Goal: Task Accomplishment & Management: Use online tool/utility

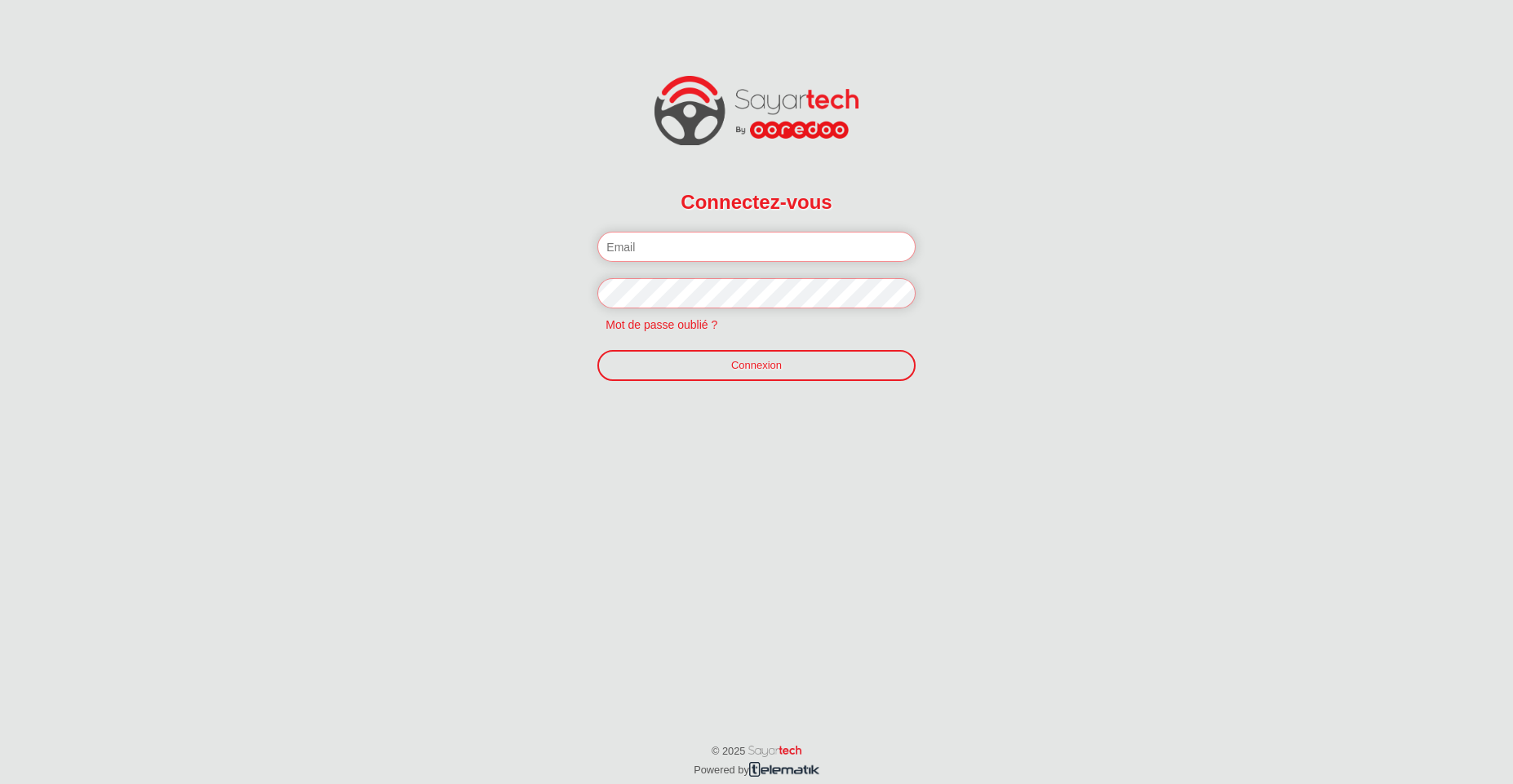
click at [712, 245] on input "email" at bounding box center [756, 246] width 317 height 30
click at [690, 251] on input "email" at bounding box center [756, 246] width 317 height 30
paste input "f.jilani%40telematik.tn"
click at [651, 246] on input "f.jilani%40telematik.tn" at bounding box center [756, 246] width 317 height 30
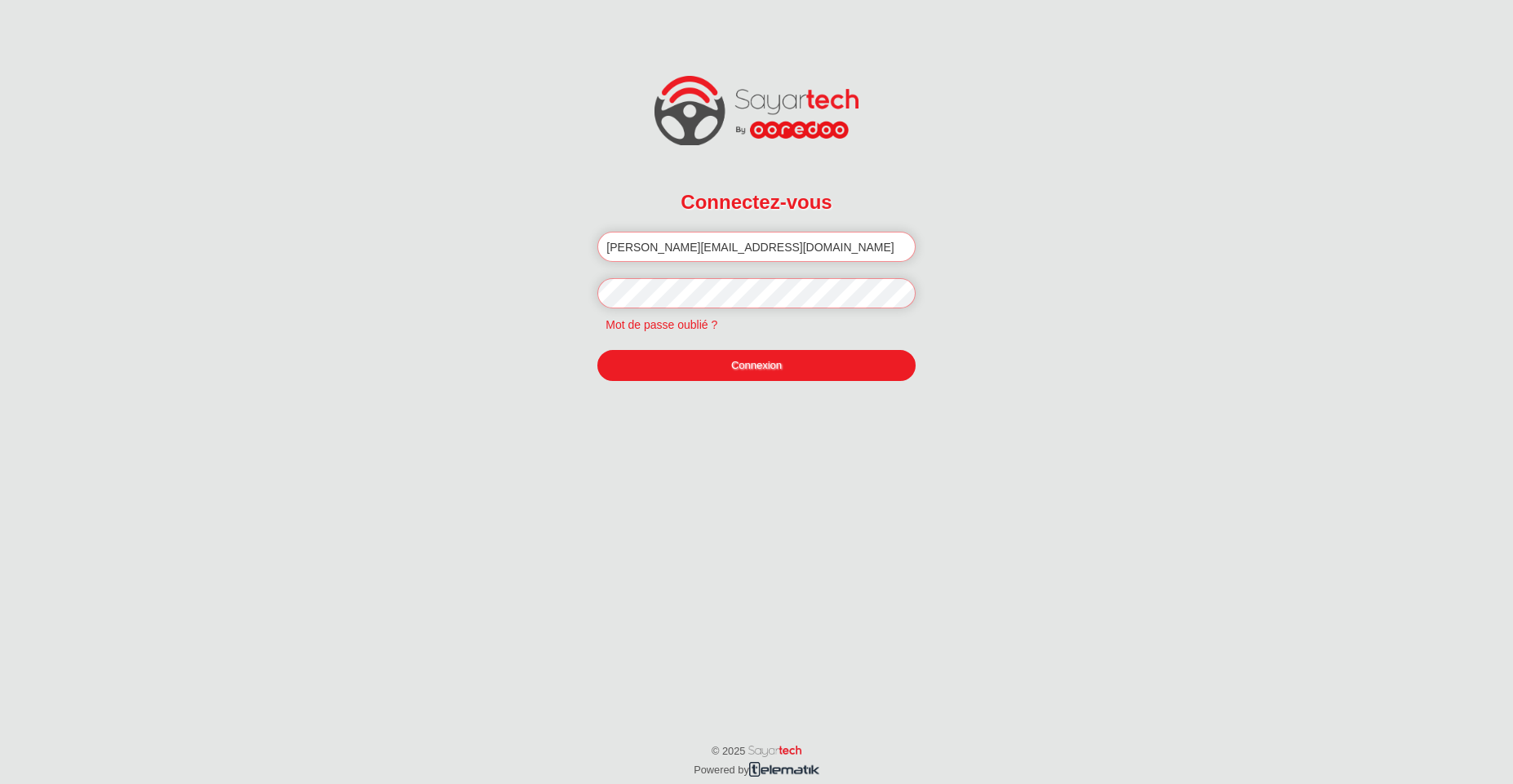
type input "f.jilani@telematik.tn"
click at [724, 376] on link "Connexion" at bounding box center [756, 365] width 317 height 31
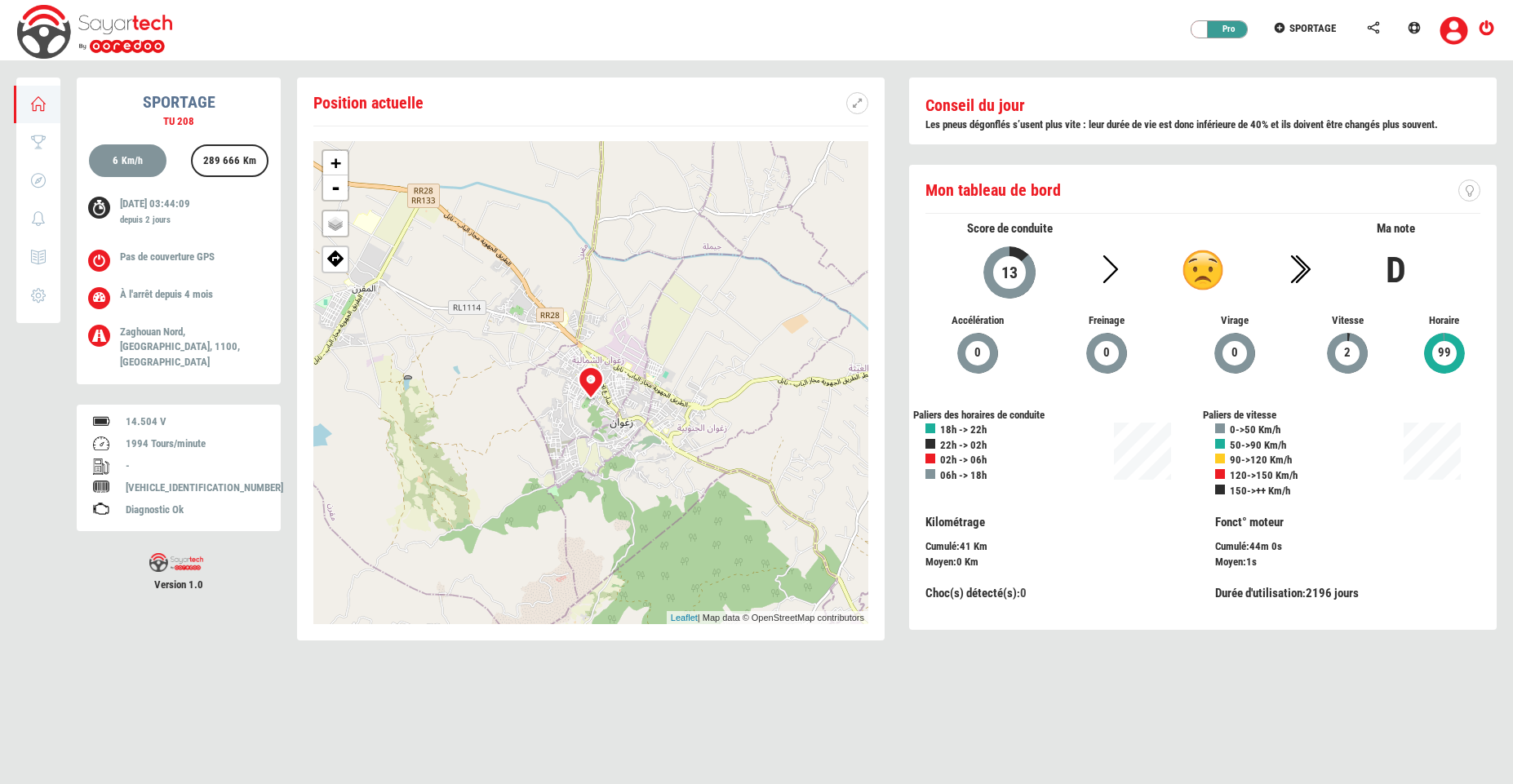
click at [1220, 28] on div "Pro" at bounding box center [1223, 29] width 49 height 16
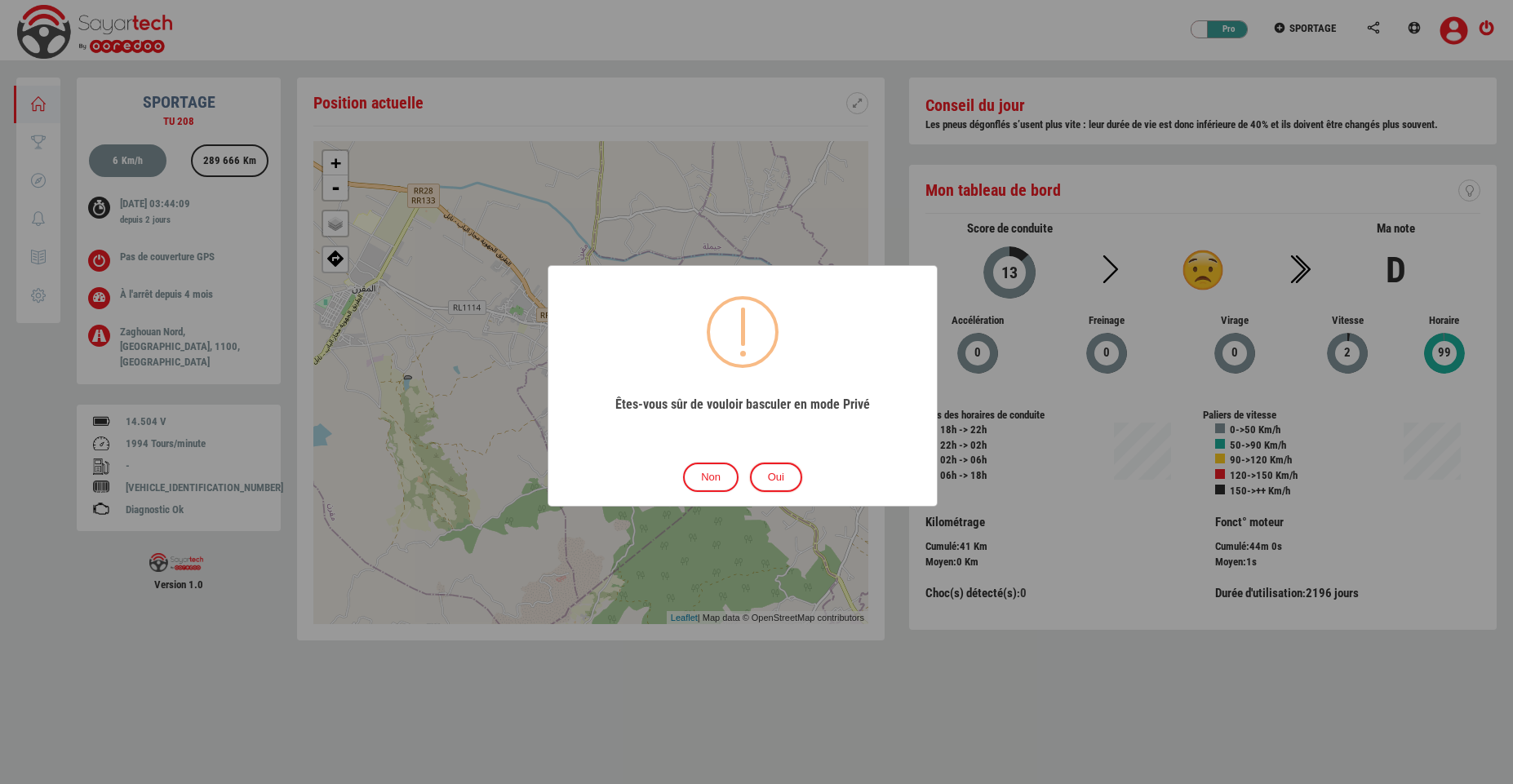
click at [716, 471] on button "Non" at bounding box center [711, 477] width 56 height 30
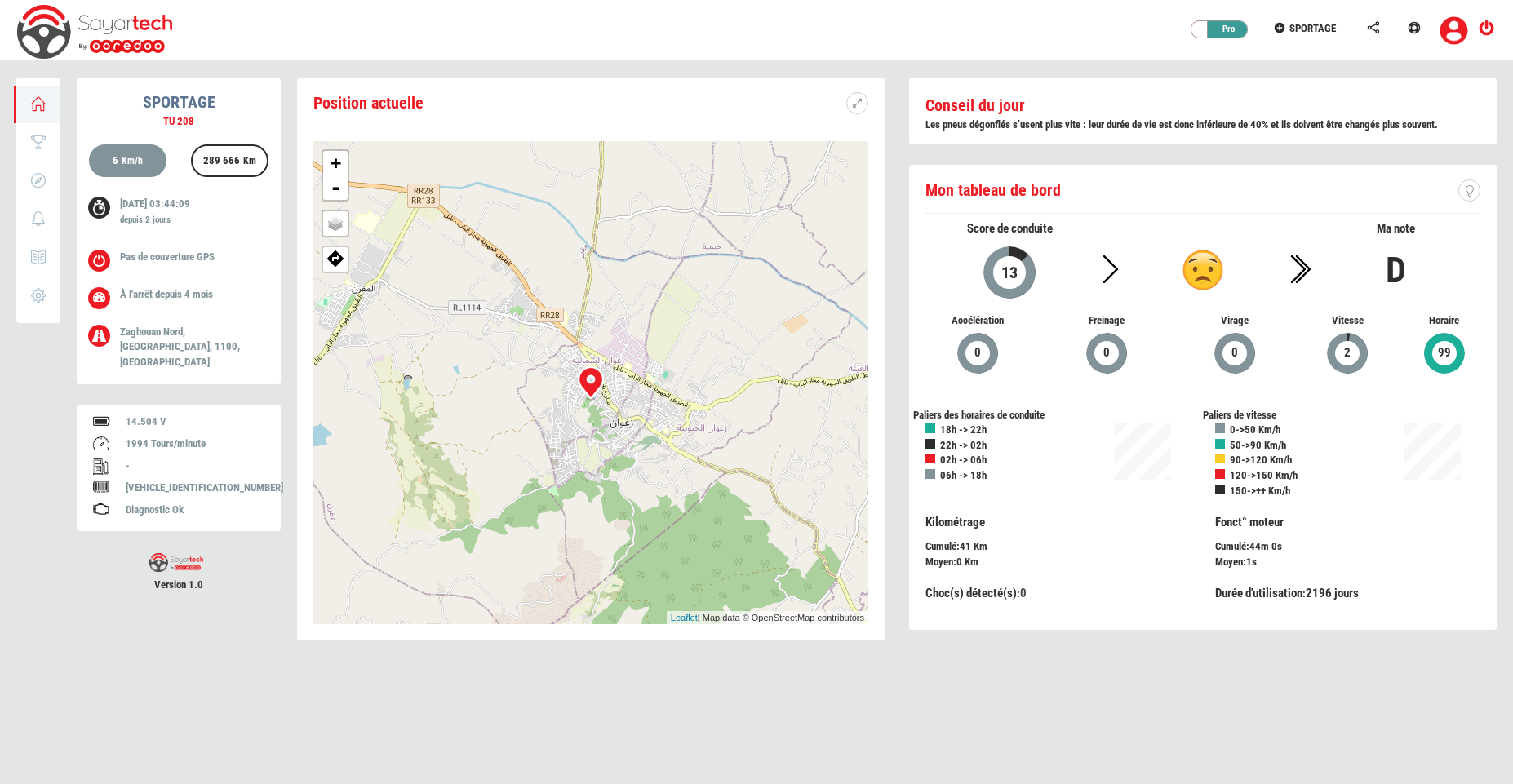
click at [1416, 35] on link at bounding box center [1419, 26] width 41 height 51
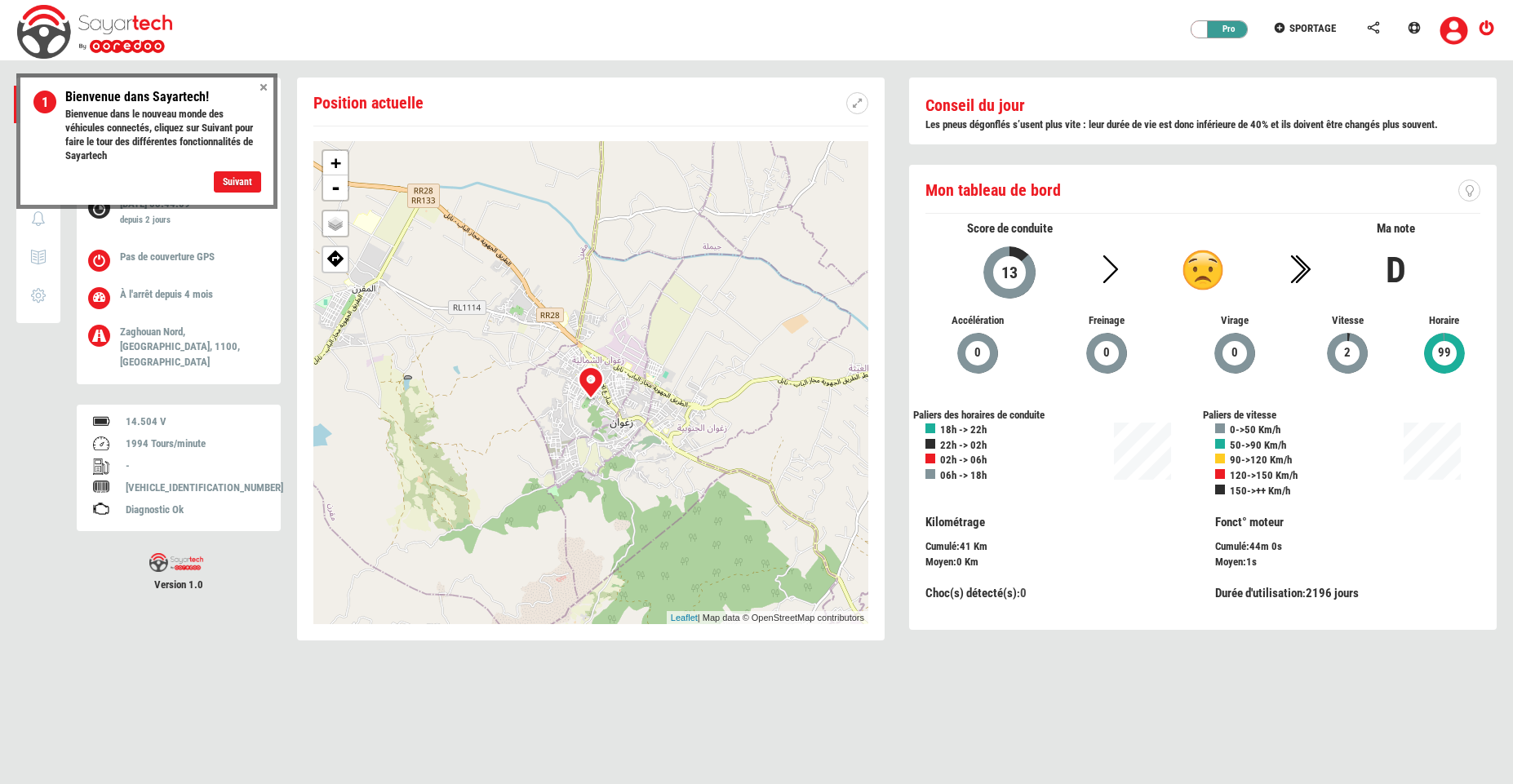
click at [1236, 26] on div "Pro" at bounding box center [1223, 29] width 49 height 16
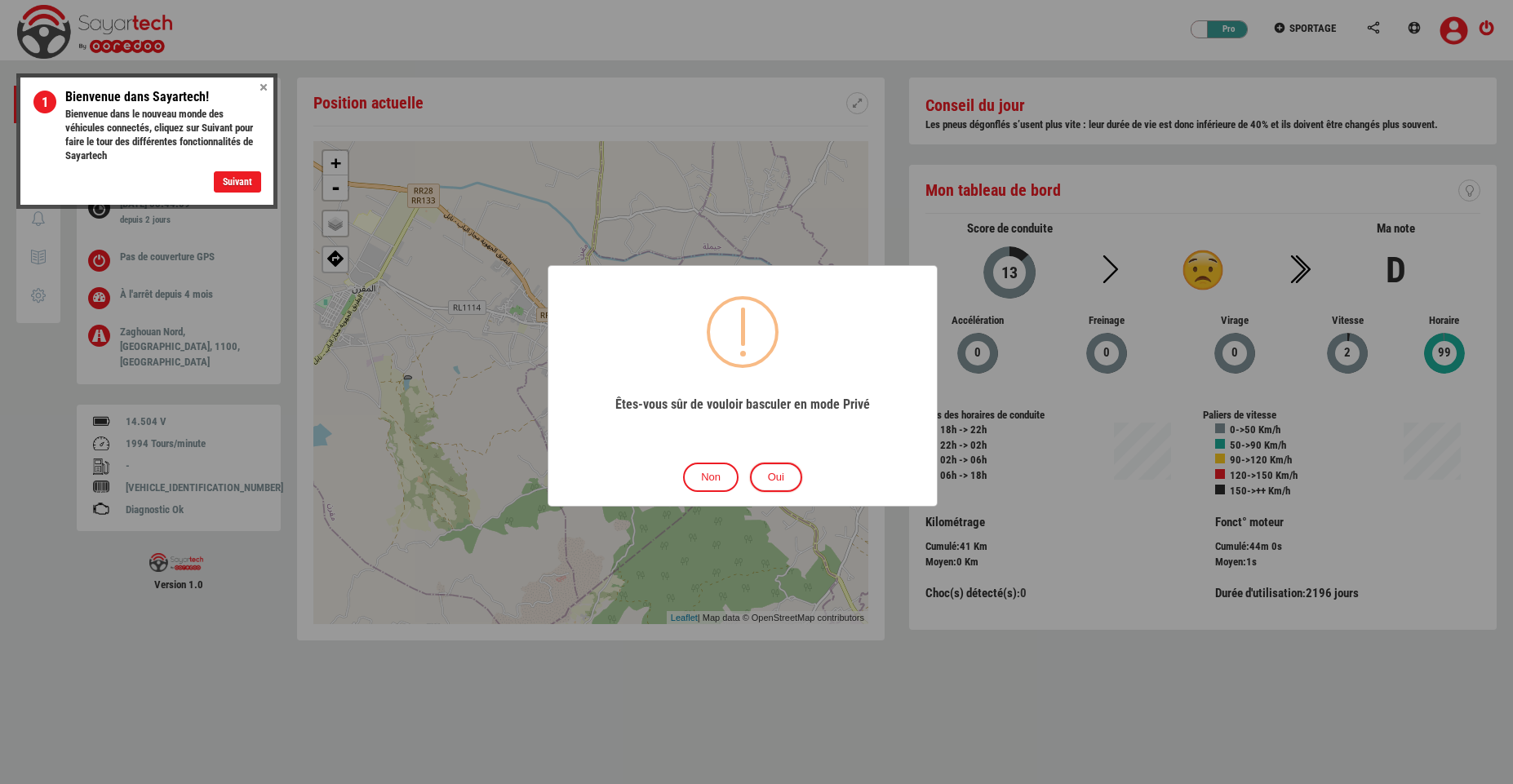
click at [779, 470] on button "Oui" at bounding box center [776, 477] width 52 height 30
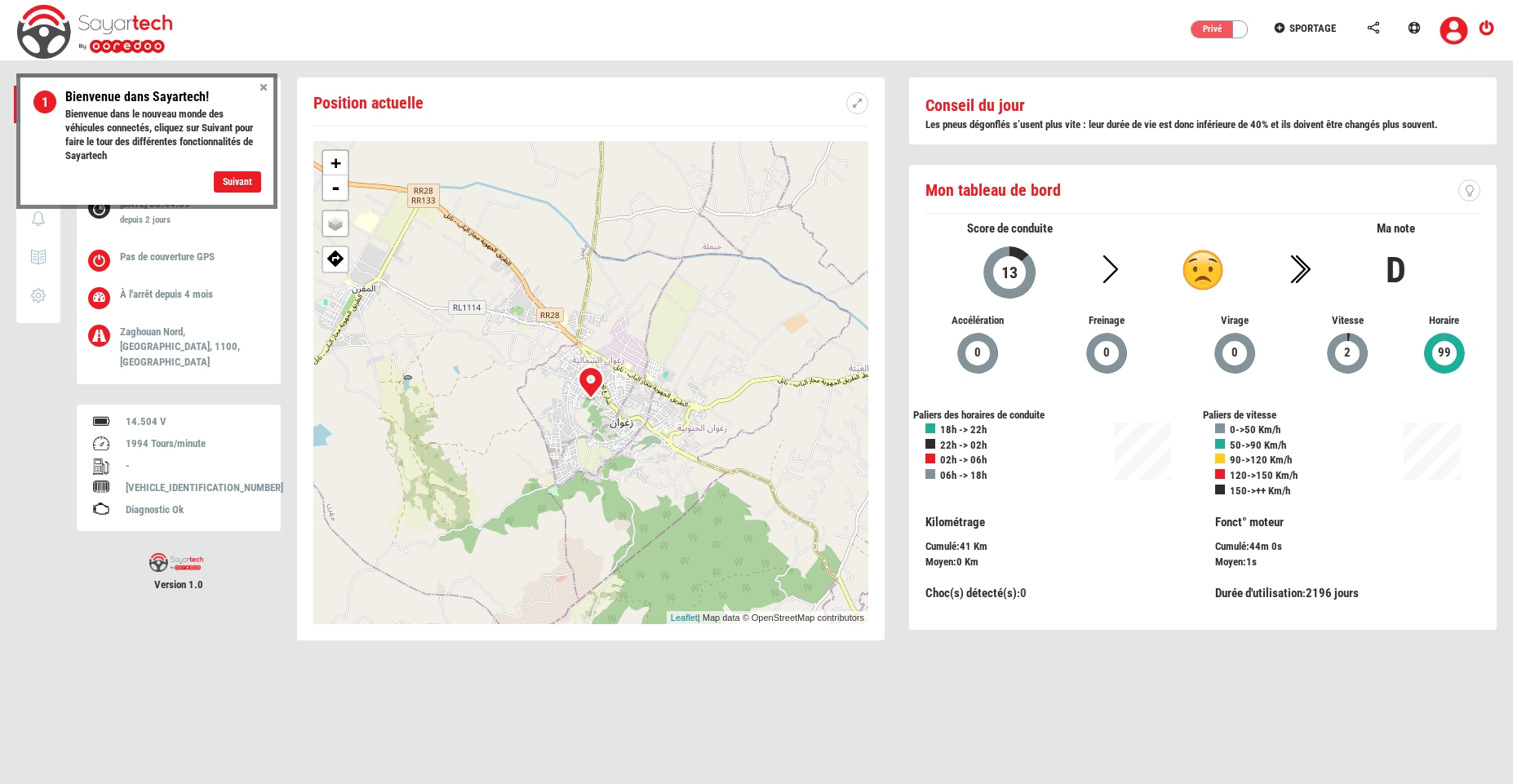
click at [1214, 24] on div "Privé" at bounding box center [1215, 29] width 49 height 16
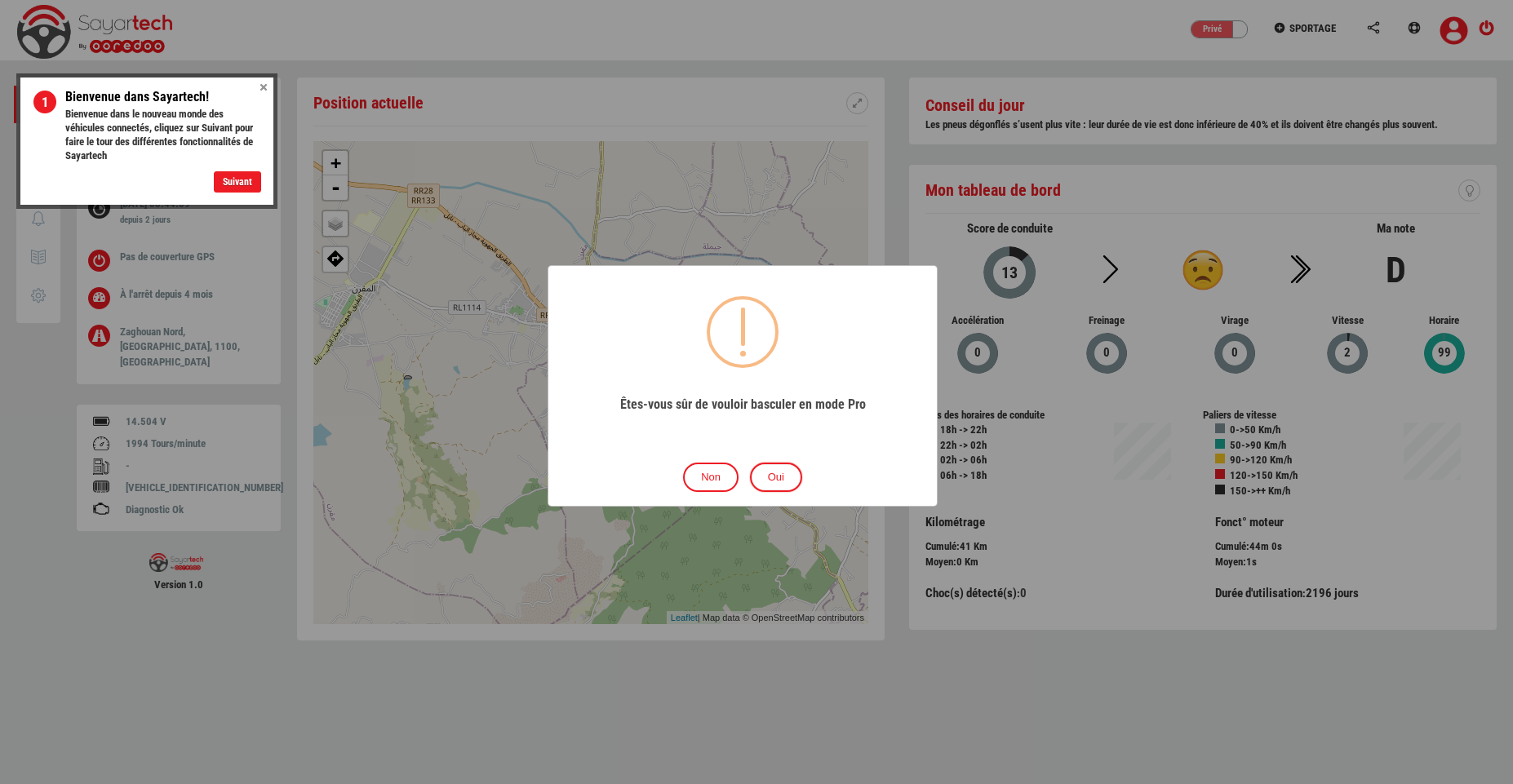
click at [776, 476] on button "Oui" at bounding box center [776, 477] width 52 height 30
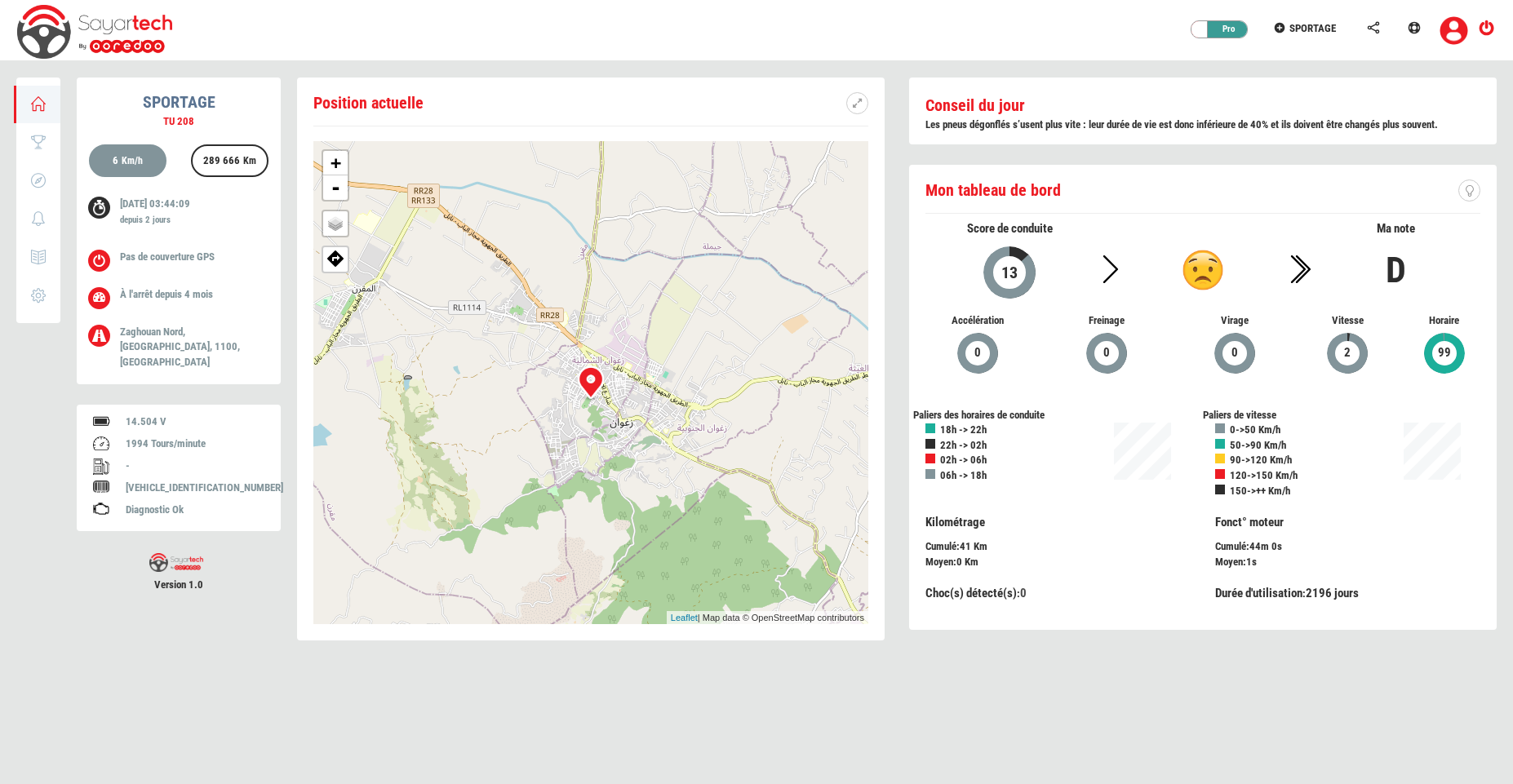
click at [1317, 25] on span "SPORTAGE" at bounding box center [1313, 28] width 46 height 12
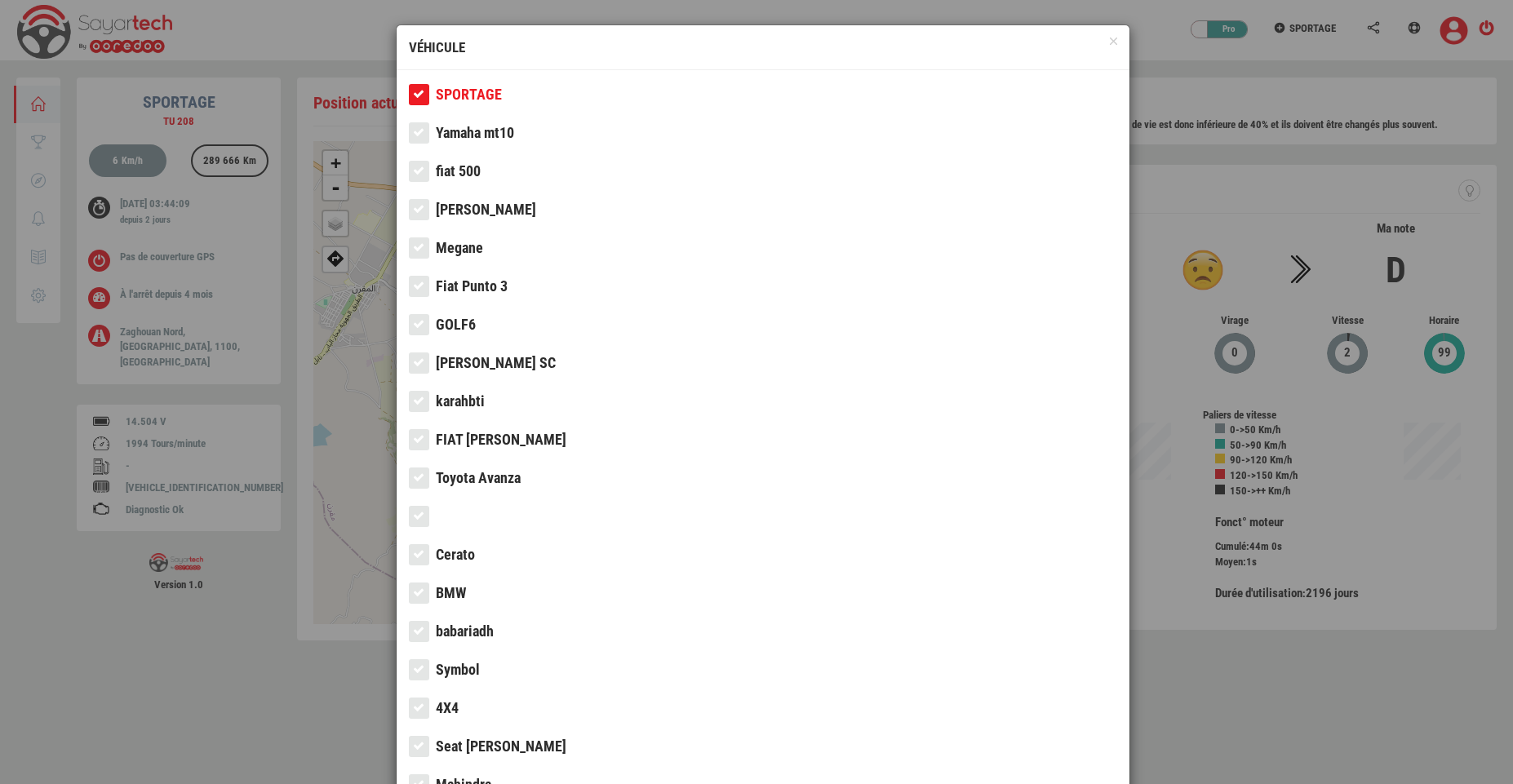
click at [412, 132] on icon at bounding box center [419, 132] width 15 height 12
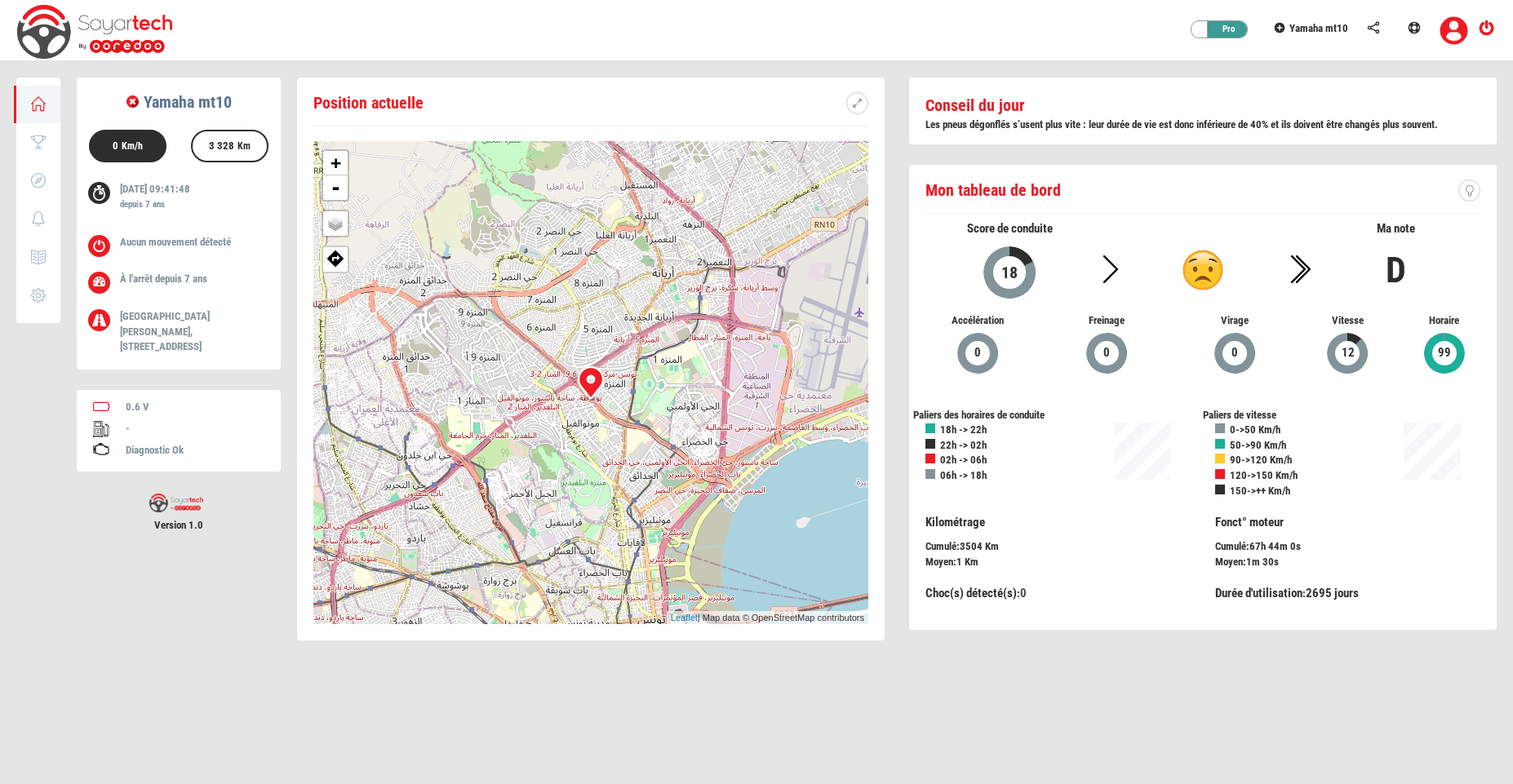
click at [1305, 24] on span "Yamaha mt10" at bounding box center [1319, 28] width 58 height 12
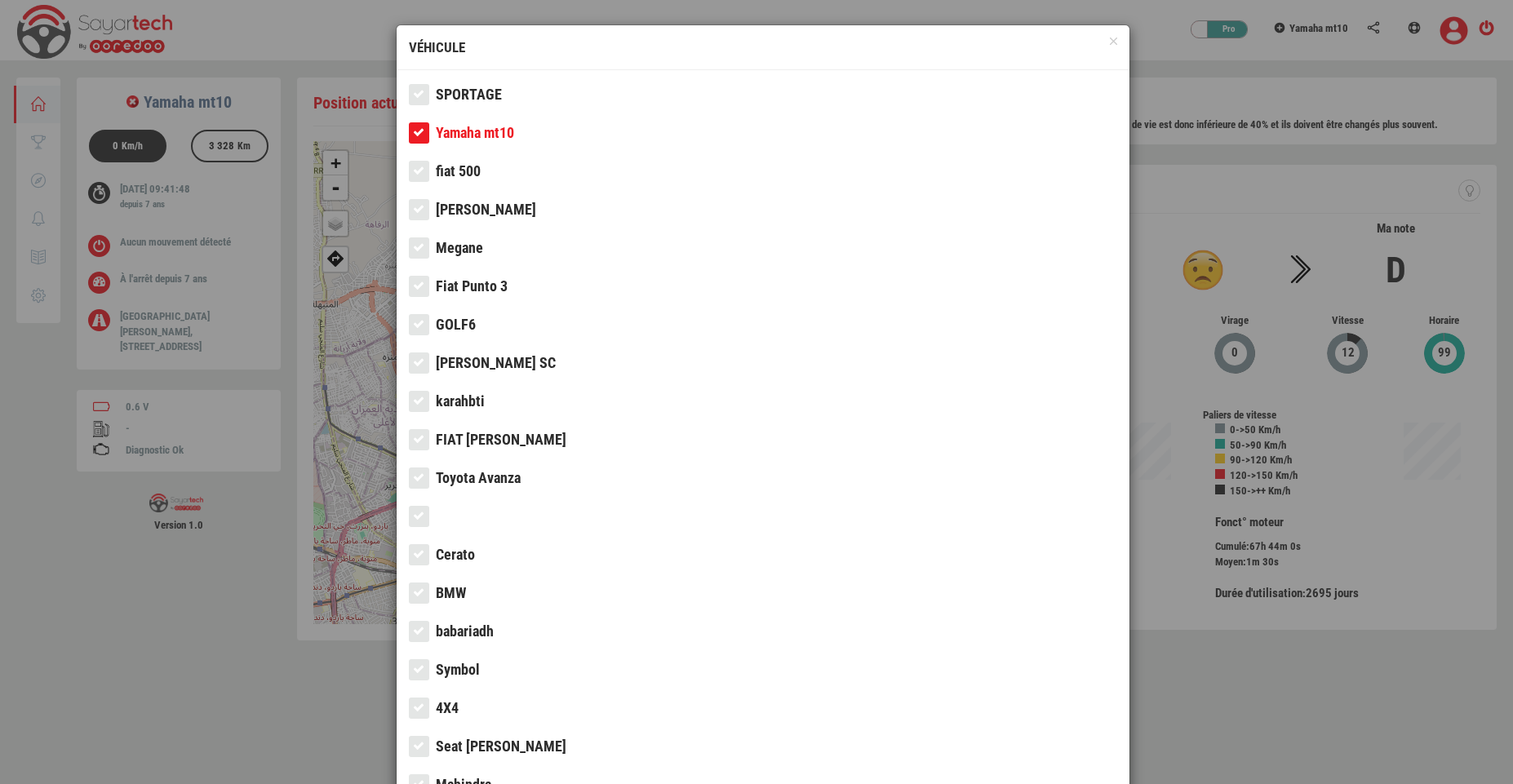
click at [473, 94] on span "SPORTAGE" at bounding box center [469, 94] width 66 height 17
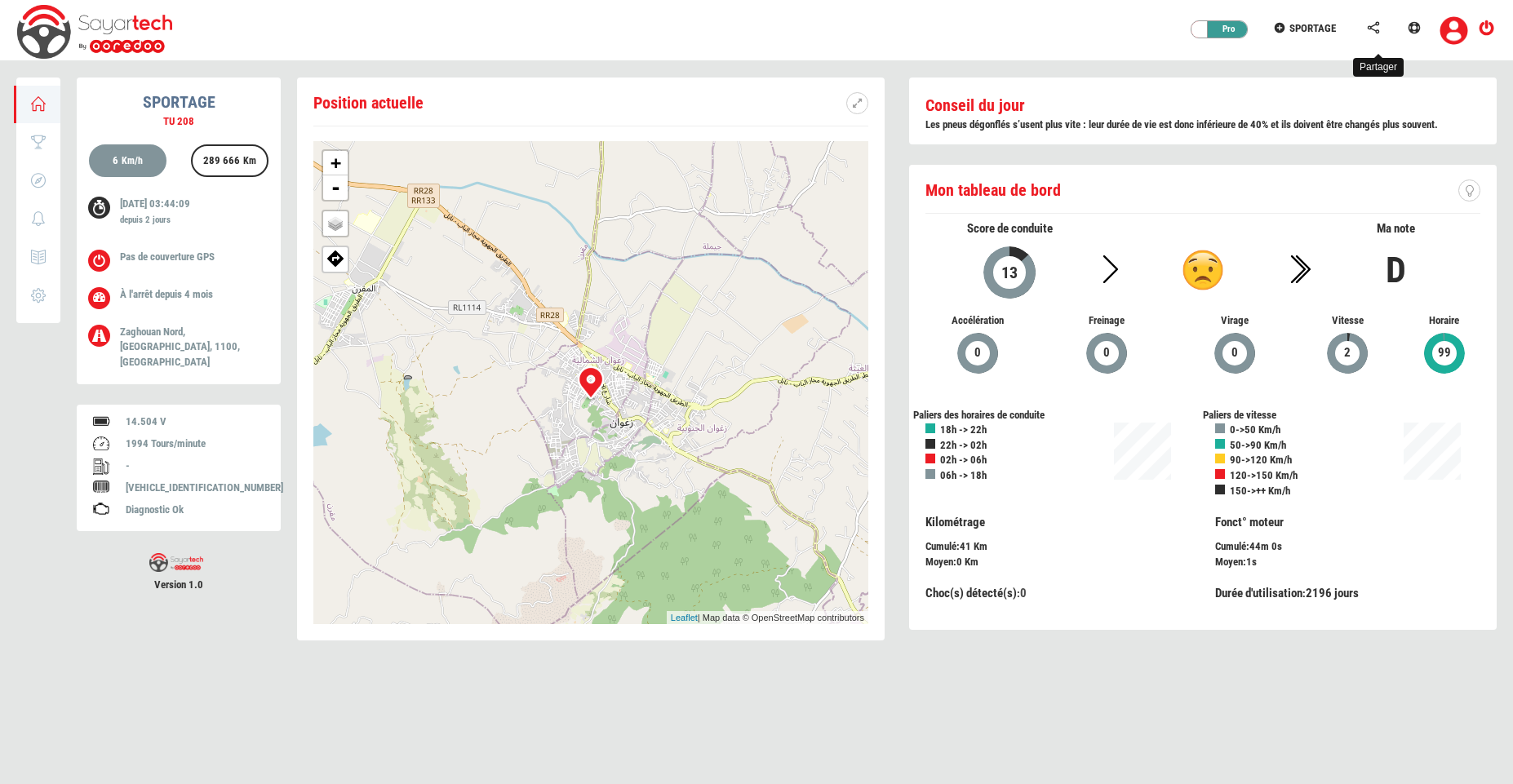
click at [1374, 29] on icon at bounding box center [1373, 27] width 15 height 12
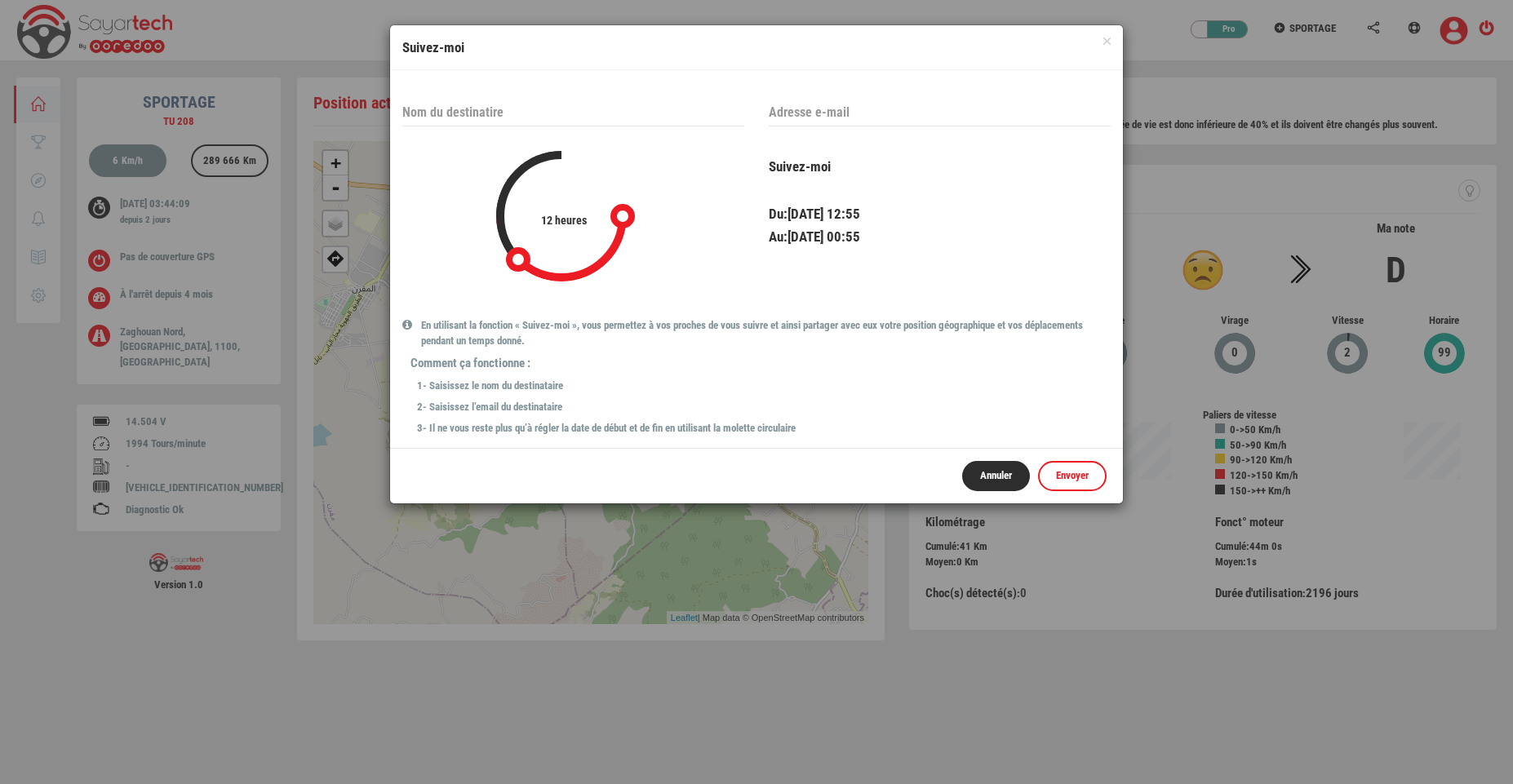
click at [1003, 465] on button "Annuler" at bounding box center [995, 476] width 67 height 30
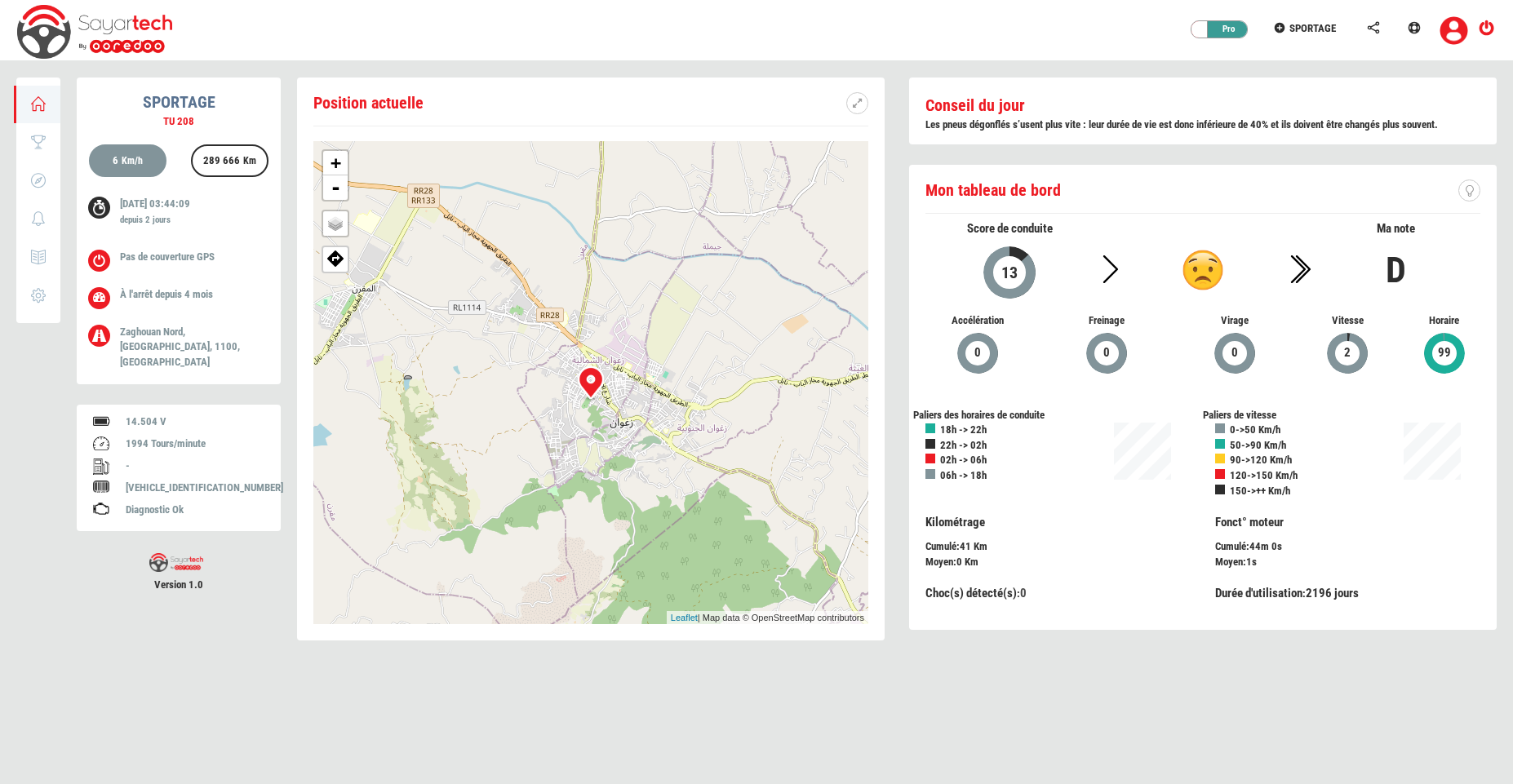
click at [1408, 25] on icon at bounding box center [1414, 27] width 15 height 12
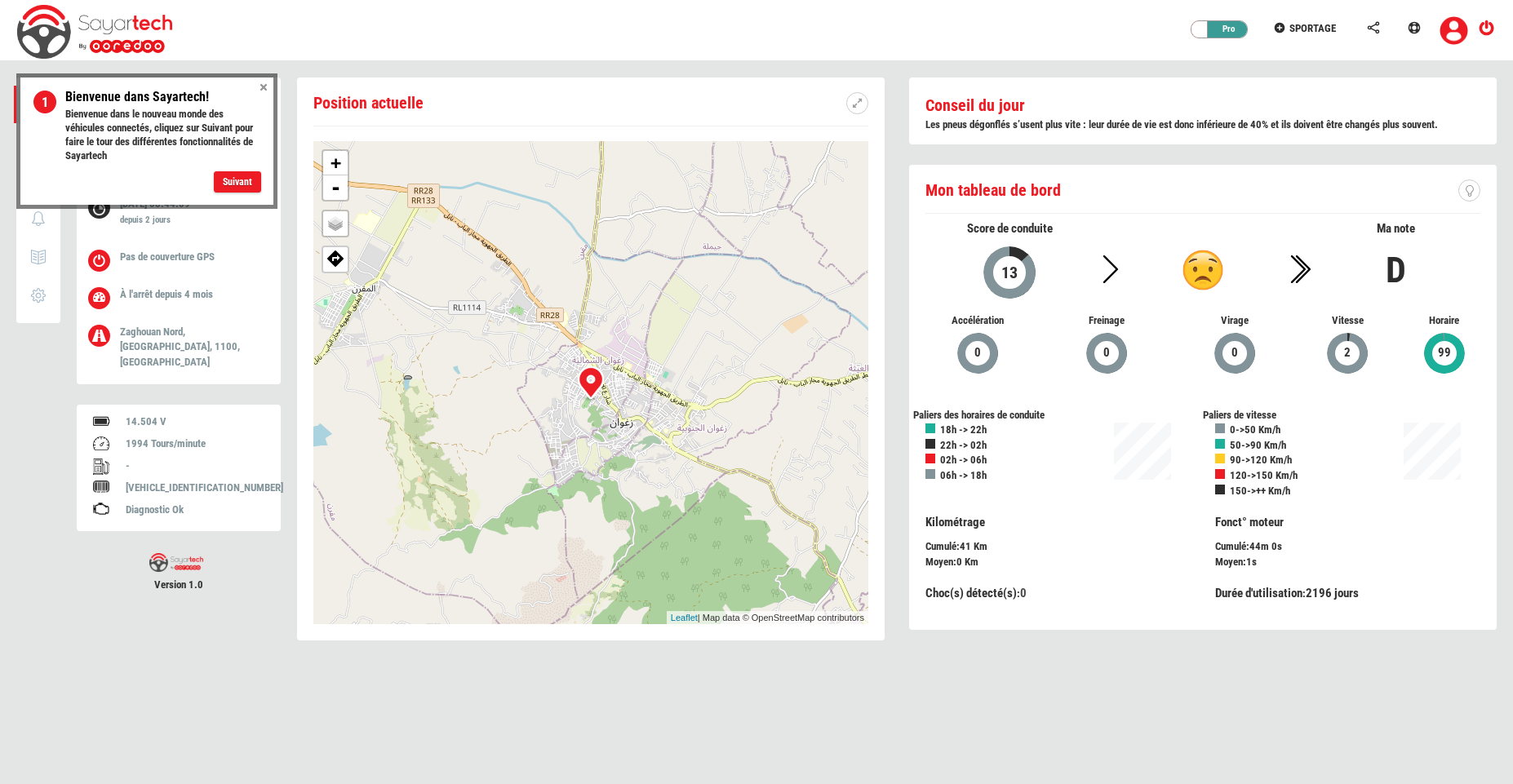
click at [247, 187] on button "Suivant" at bounding box center [237, 182] width 47 height 21
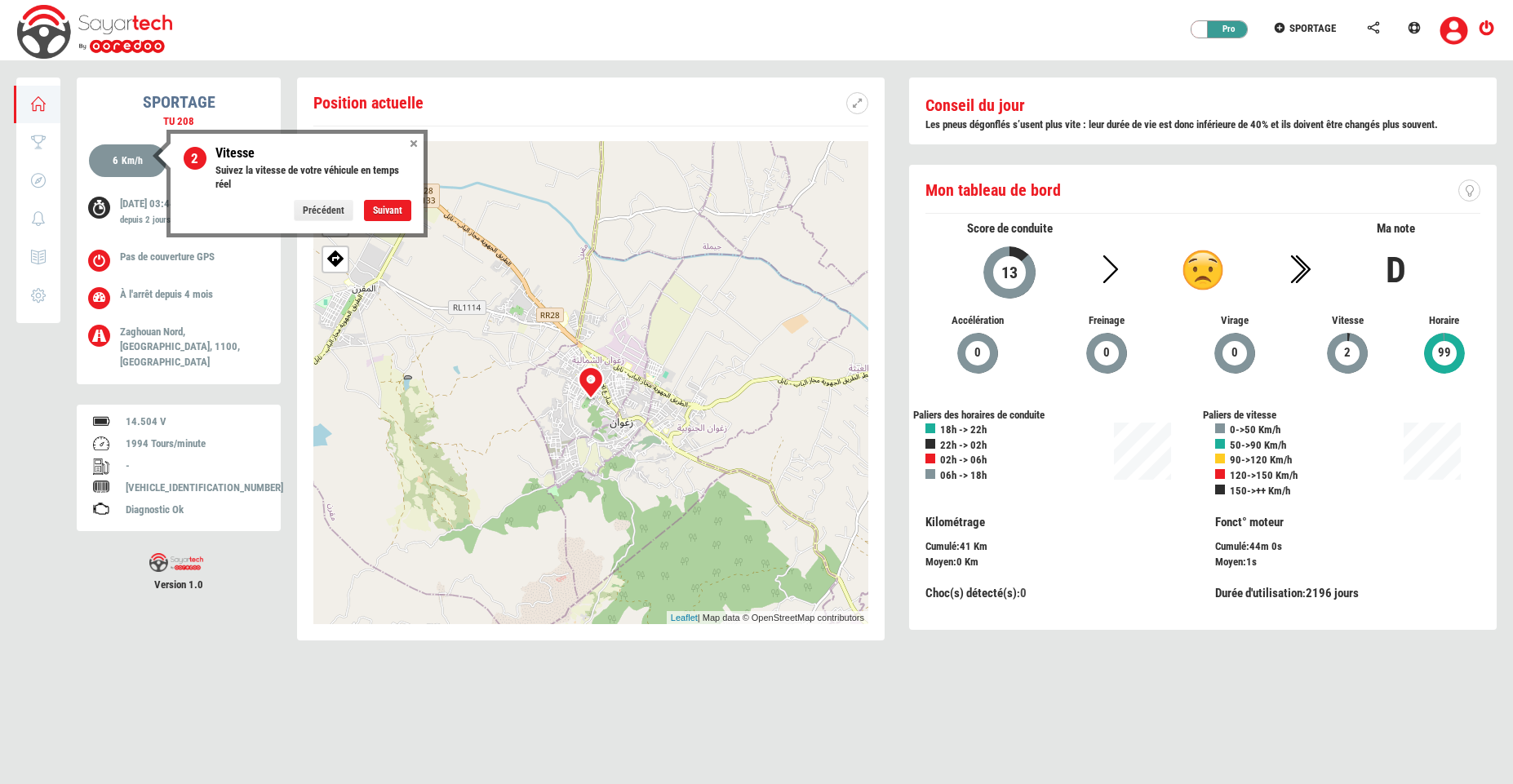
click at [406, 144] on button "Fermer" at bounding box center [414, 144] width 19 height 19
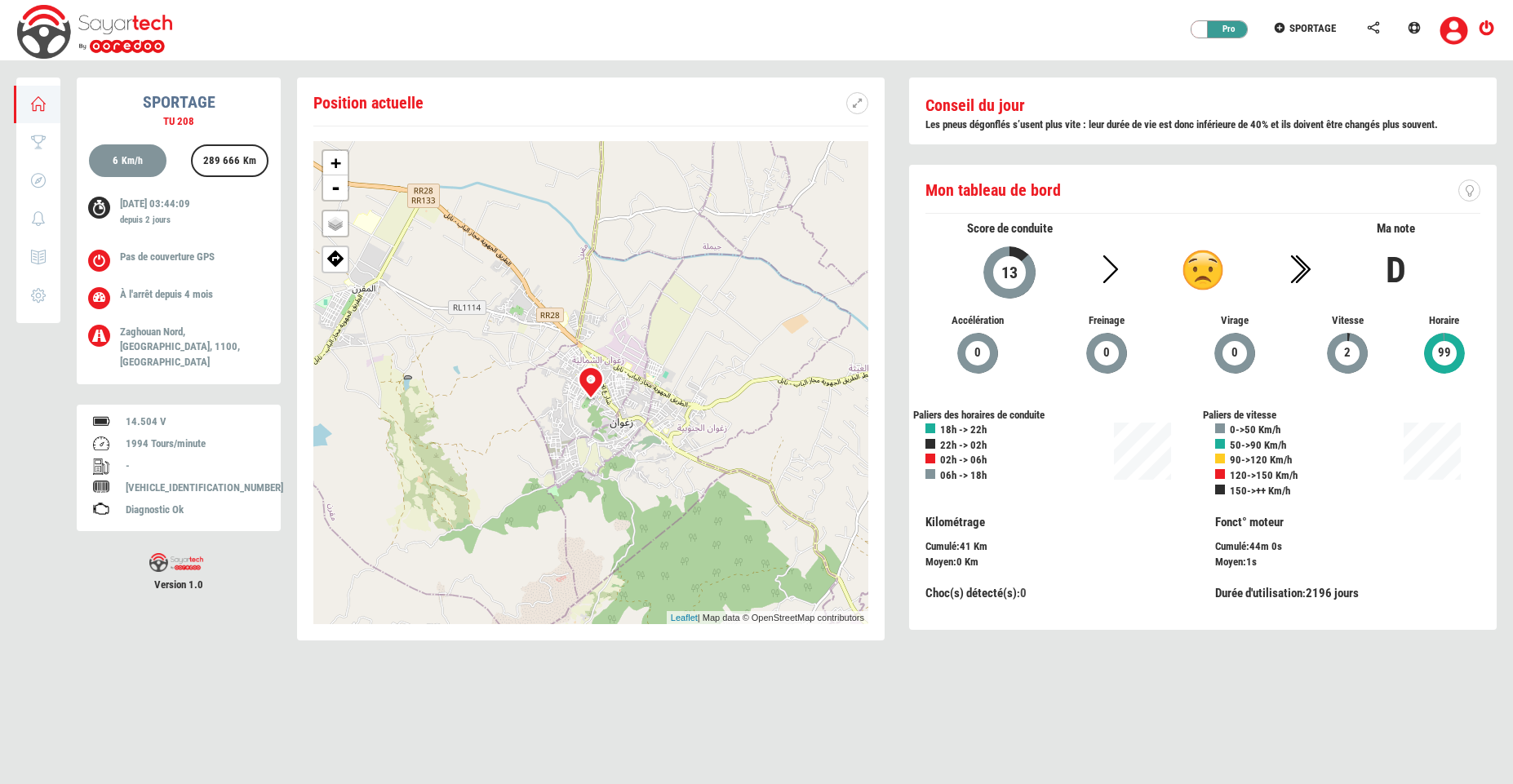
click at [140, 156] on label "Km/h" at bounding box center [132, 161] width 21 height 14
click at [218, 156] on div "289 666 Km" at bounding box center [230, 162] width 67 height 33
click at [124, 156] on label "Km/h" at bounding box center [132, 161] width 21 height 14
click at [144, 200] on p "19/09/2025 03:44:09 depuis 2 jours" at bounding box center [188, 213] width 136 height 34
click at [97, 210] on icon at bounding box center [102, 211] width 22 height 22
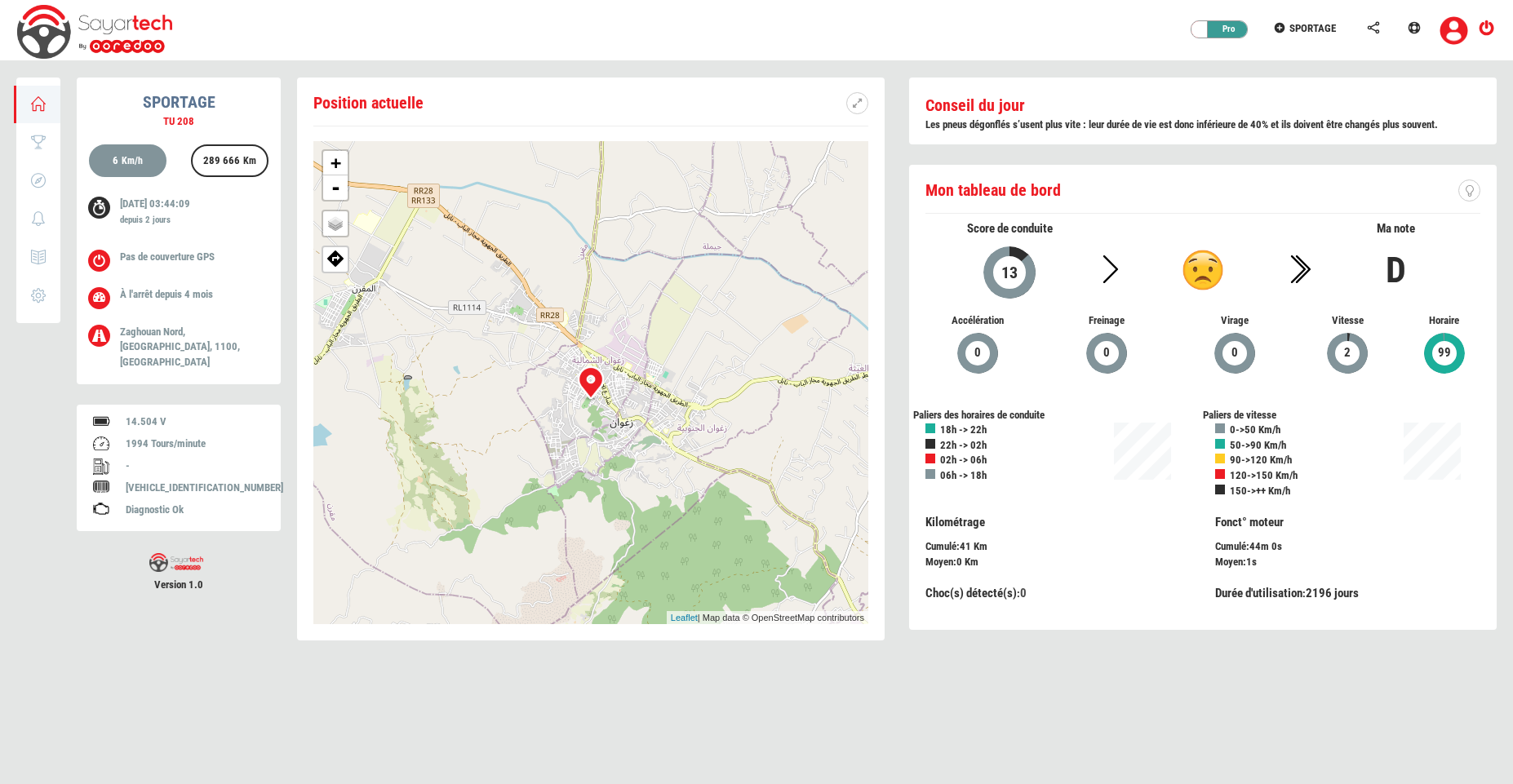
click at [100, 257] on icon at bounding box center [98, 262] width 15 height 15
drag, startPoint x: 103, startPoint y: 295, endPoint x: 122, endPoint y: 264, distance: 36.4
click at [104, 295] on icon at bounding box center [98, 299] width 15 height 15
click at [89, 332] on div at bounding box center [98, 335] width 22 height 22
click at [98, 437] on div at bounding box center [101, 445] width 16 height 16
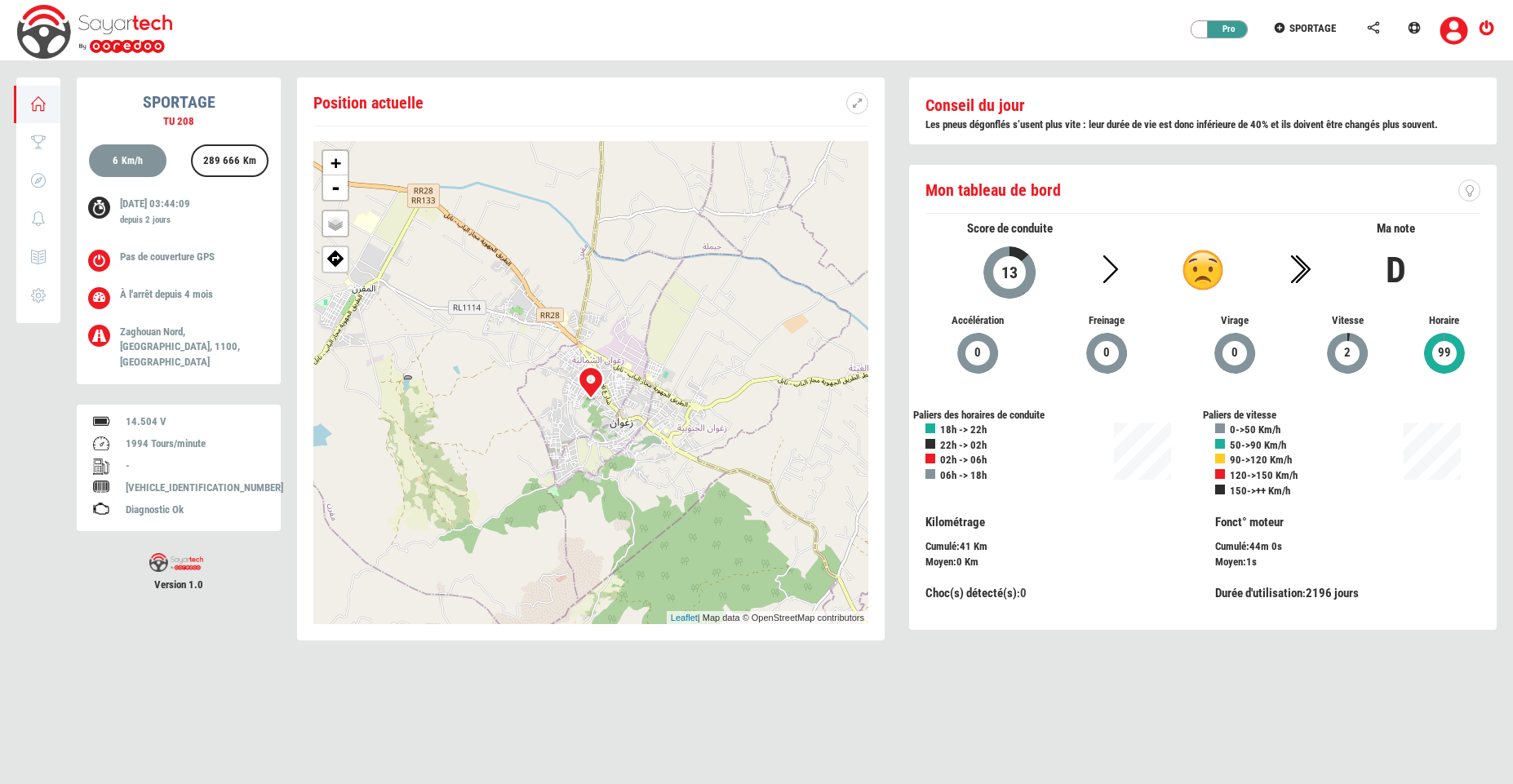
click at [103, 502] on div at bounding box center [101, 510] width 16 height 16
click at [979, 367] on span at bounding box center [978, 353] width 41 height 41
click at [1023, 269] on div at bounding box center [1009, 272] width 33 height 33
click at [1113, 254] on div at bounding box center [1203, 267] width 193 height 57
click at [1301, 263] on div "D" at bounding box center [1396, 266] width 193 height 55
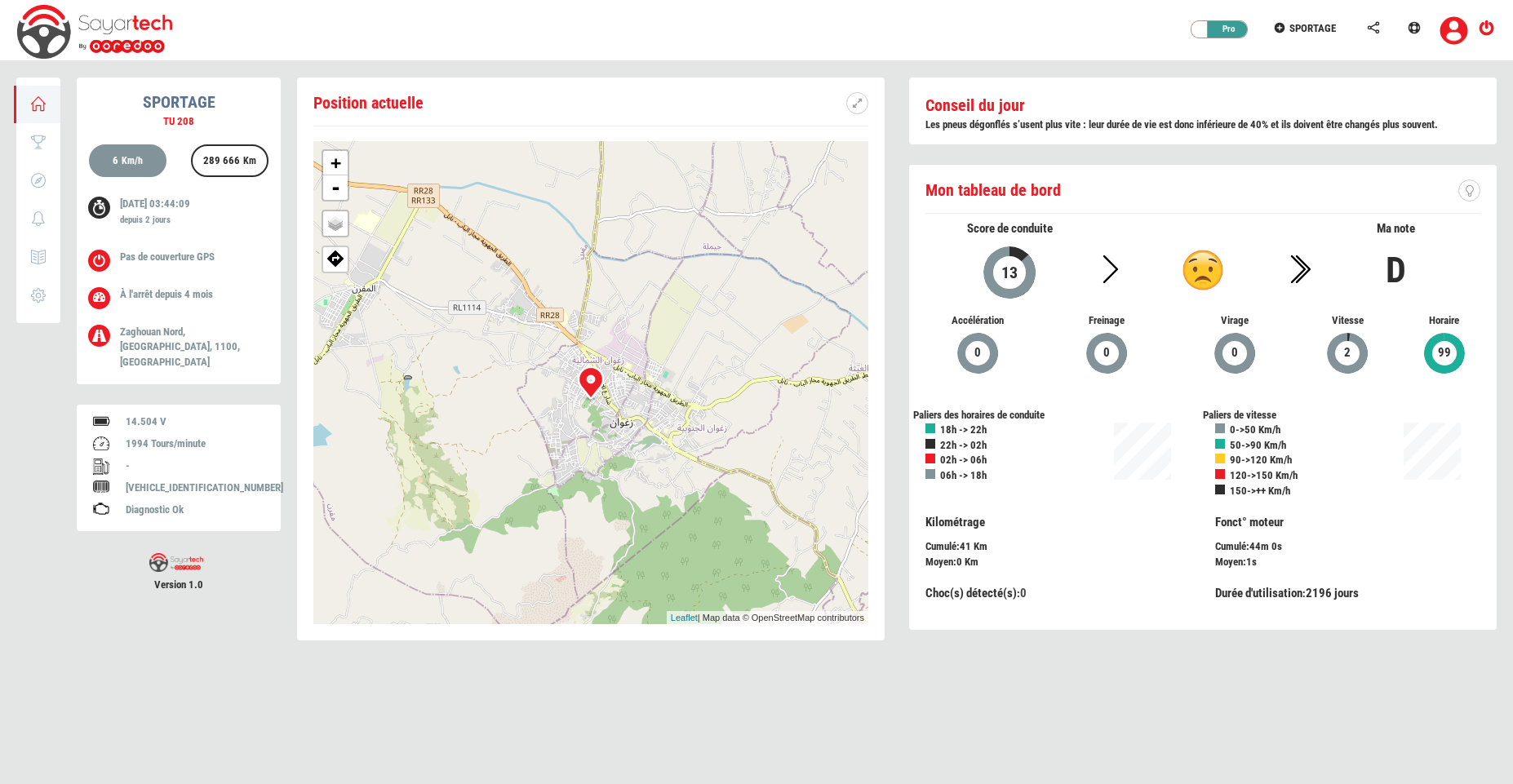
drag, startPoint x: 1372, startPoint y: 259, endPoint x: 1403, endPoint y: 254, distance: 31.4
click at [1373, 259] on h1 "D" at bounding box center [1395, 268] width 169 height 47
click at [1473, 190] on icon at bounding box center [1470, 190] width 11 height 12
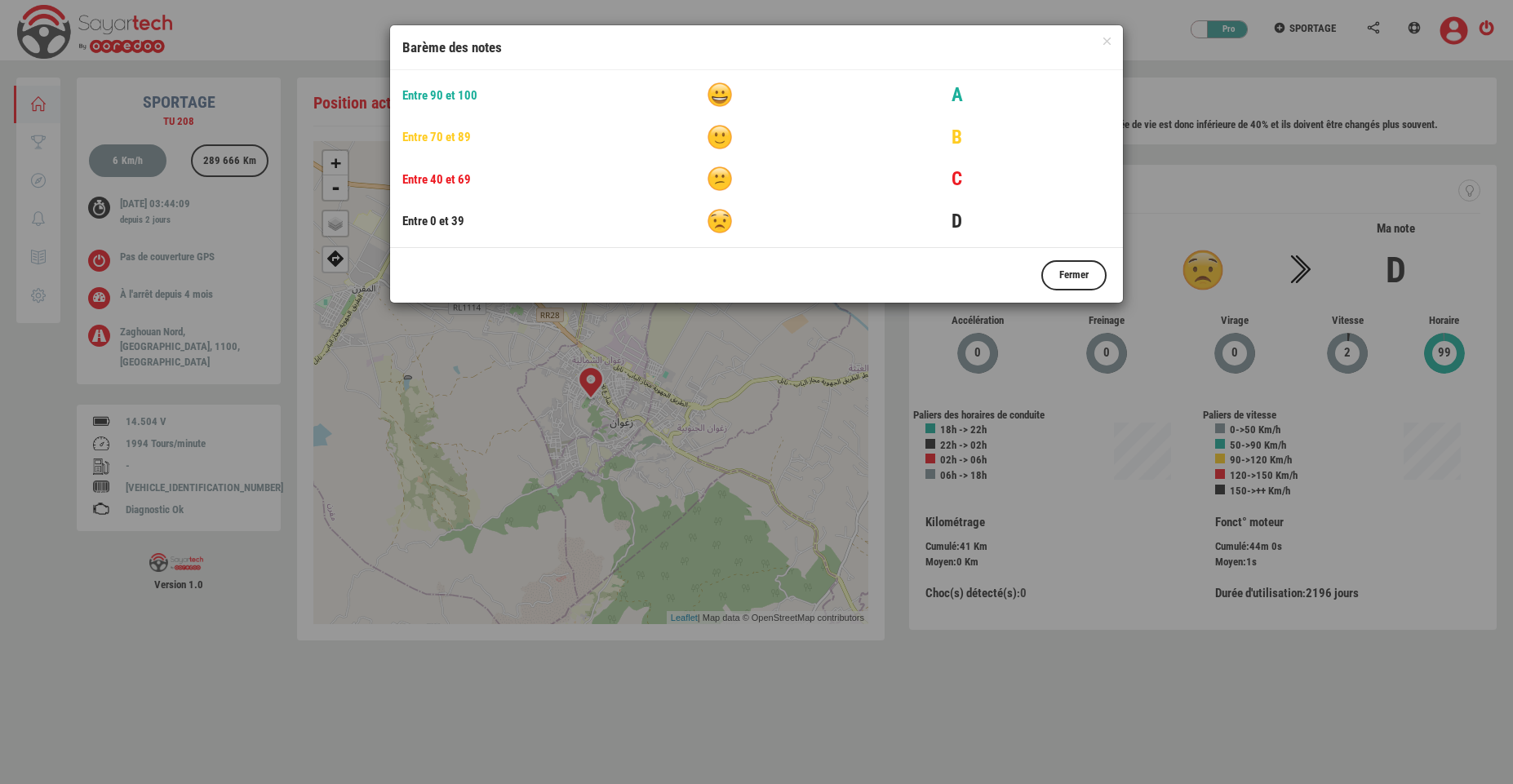
click at [722, 228] on img at bounding box center [720, 221] width 25 height 25
click at [1065, 274] on button "Fermer" at bounding box center [1074, 276] width 66 height 30
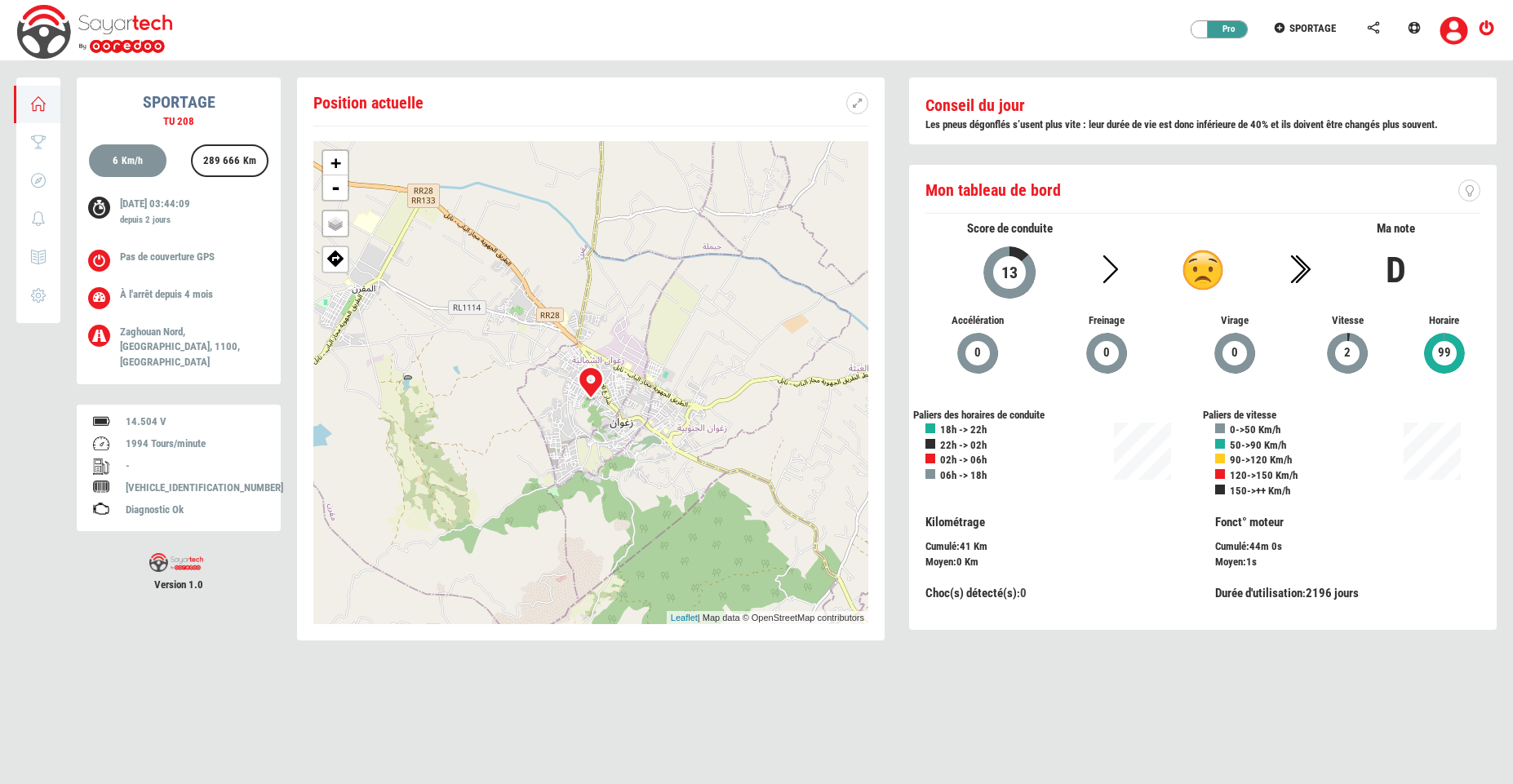
click at [1287, 600] on span "Durée d'utilisation" at bounding box center [1259, 593] width 88 height 15
click at [852, 103] on link at bounding box center [857, 103] width 22 height 22
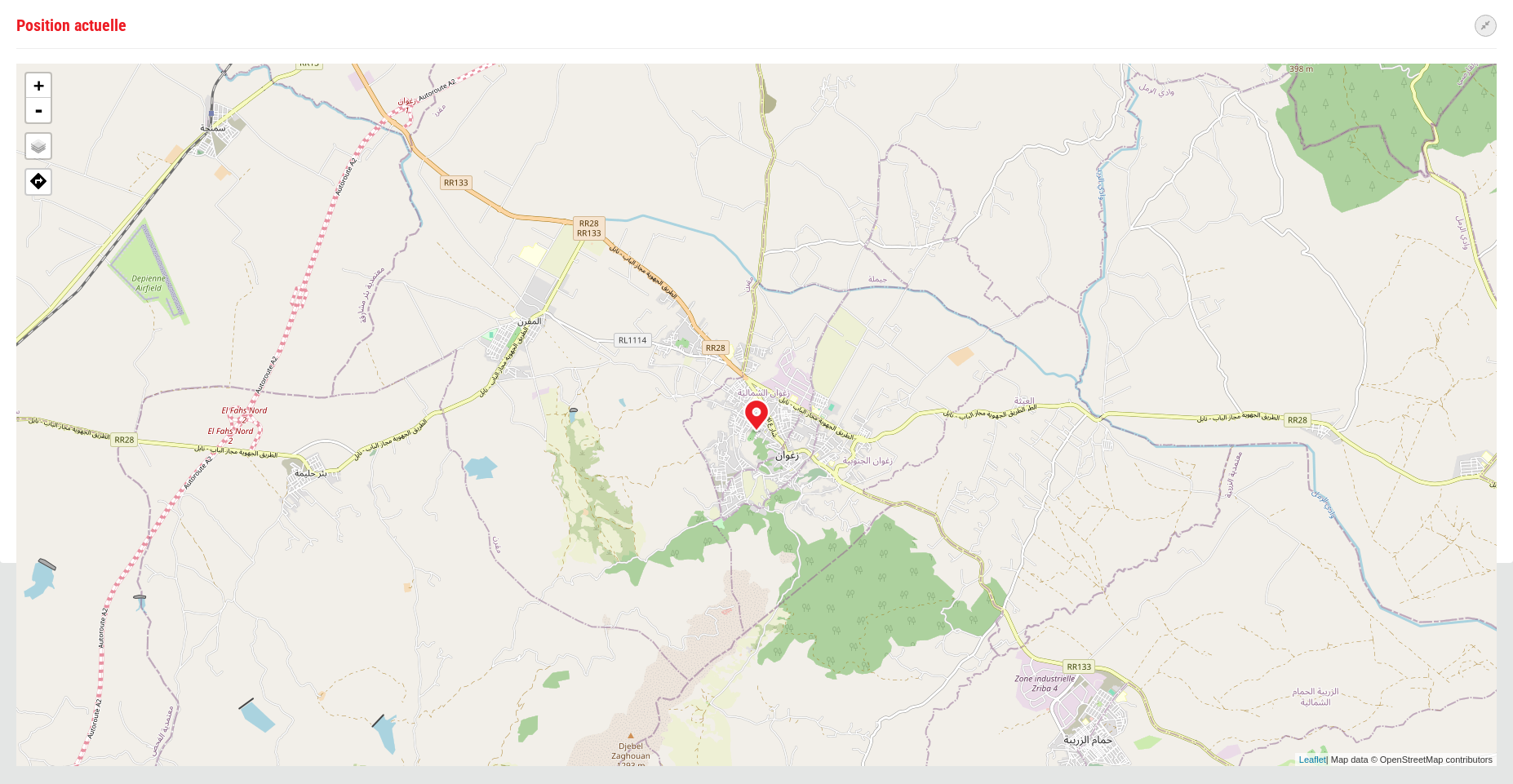
click at [1478, 24] on link at bounding box center [1486, 26] width 22 height 22
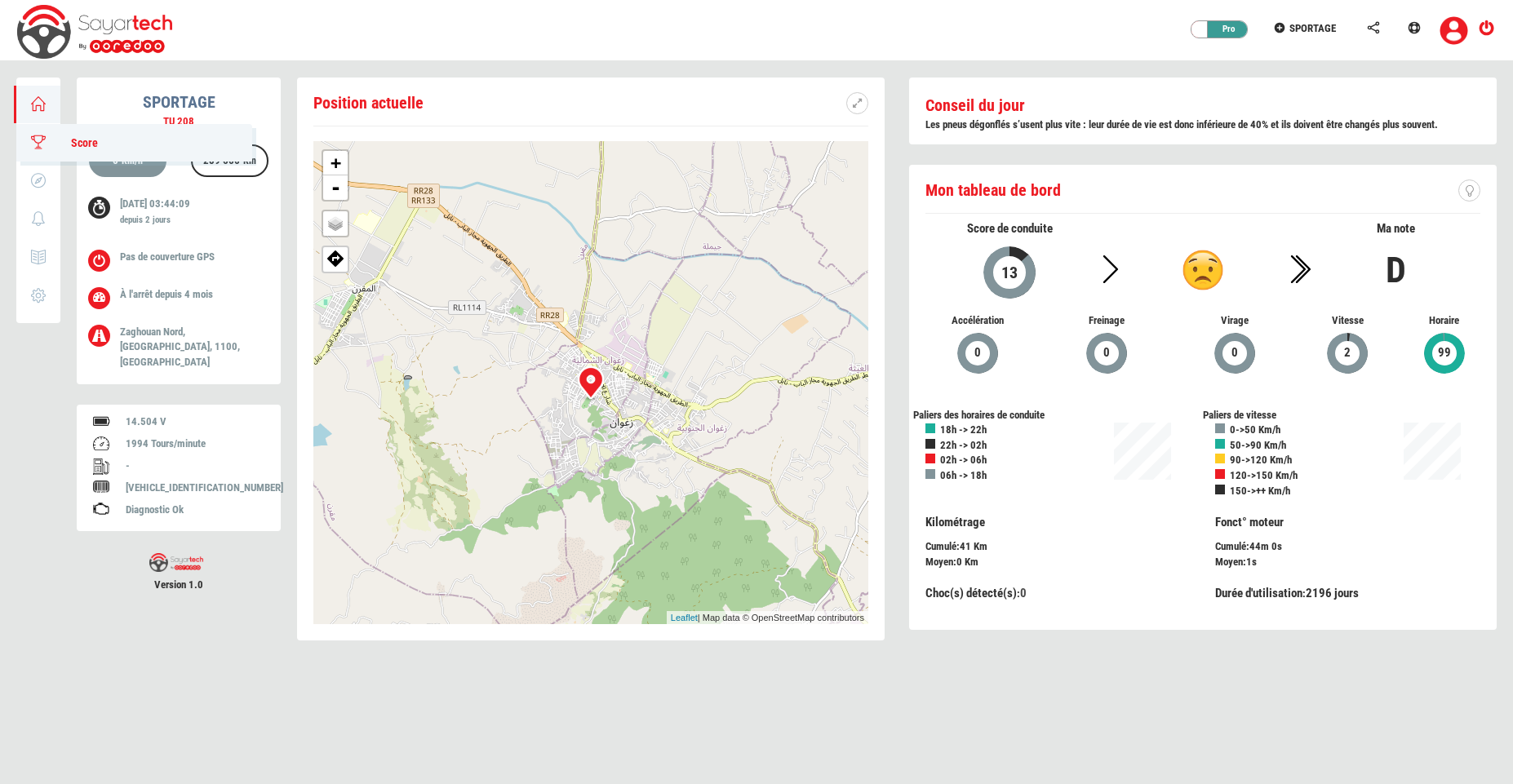
click at [29, 137] on icon at bounding box center [38, 142] width 19 height 12
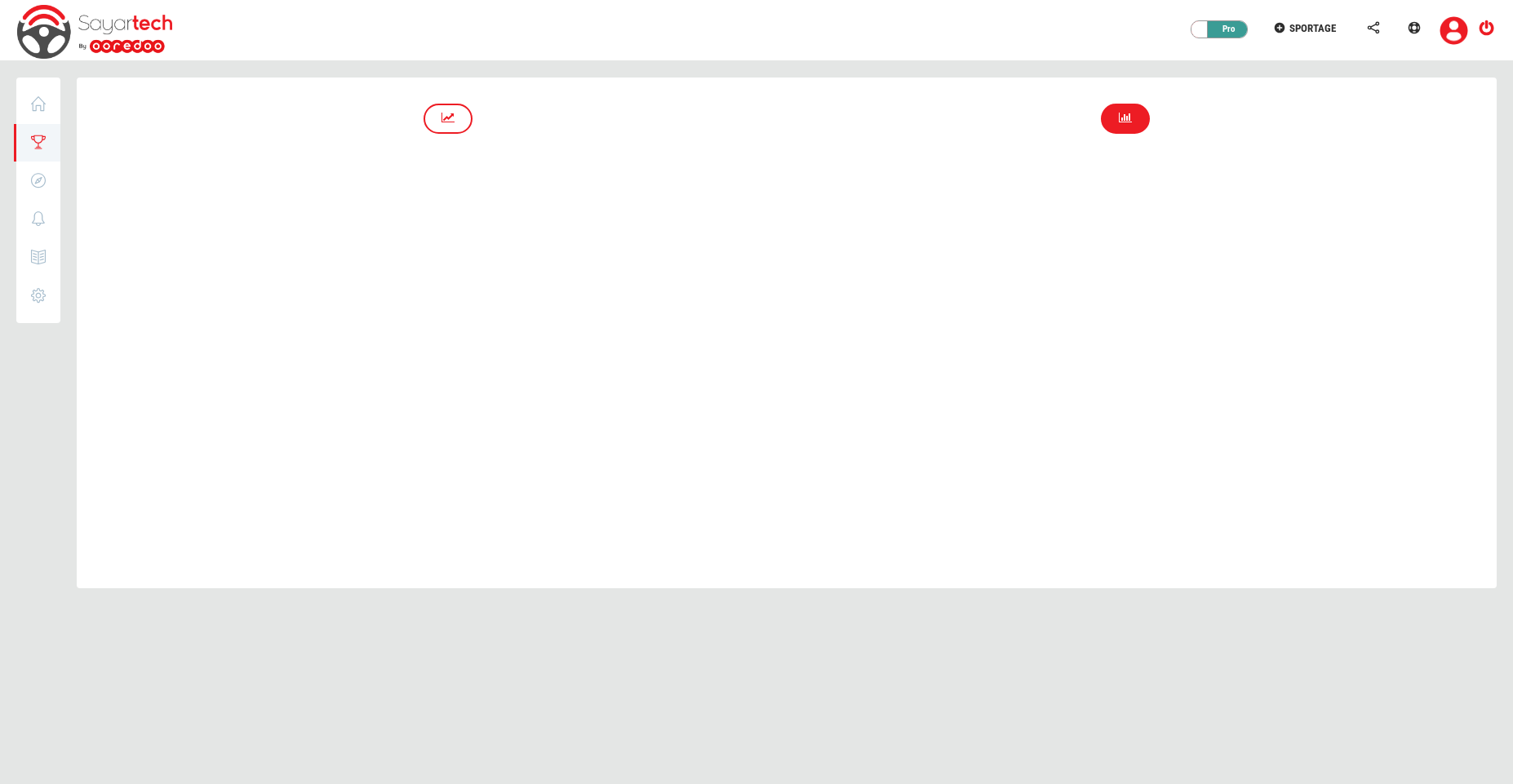
click at [1127, 116] on icon at bounding box center [1125, 117] width 13 height 12
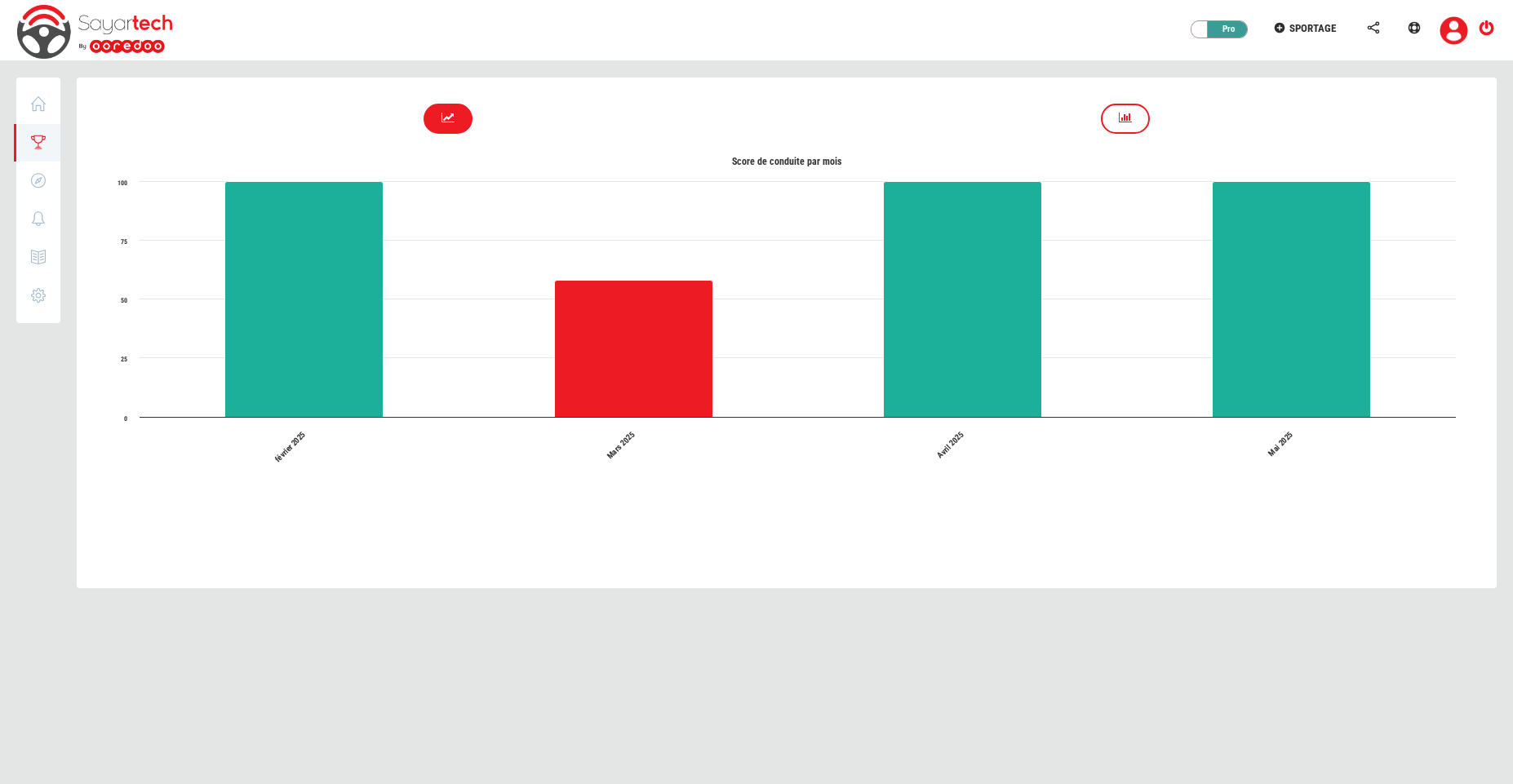
click at [451, 127] on link at bounding box center [448, 119] width 49 height 30
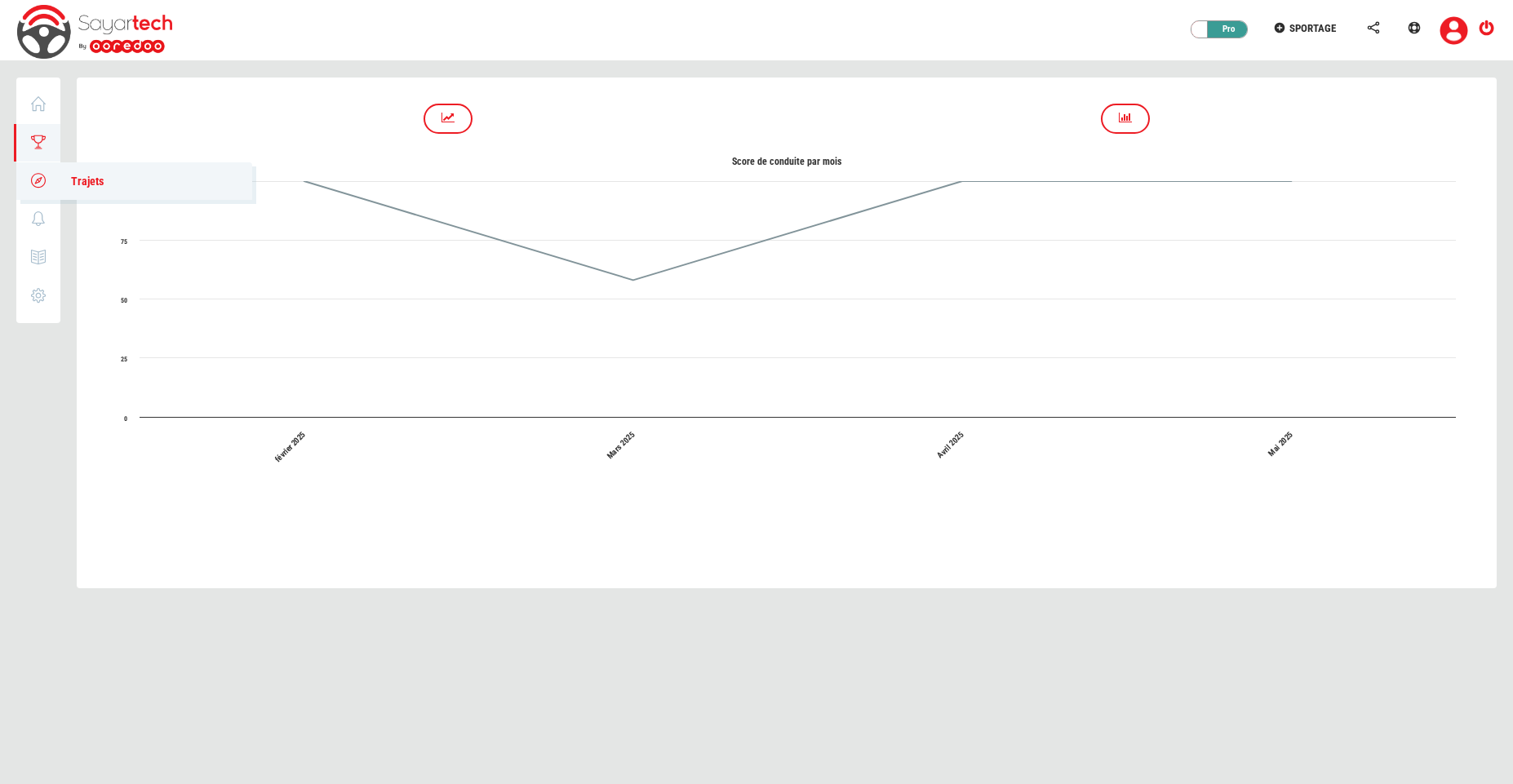
click at [37, 180] on icon at bounding box center [38, 180] width 19 height 12
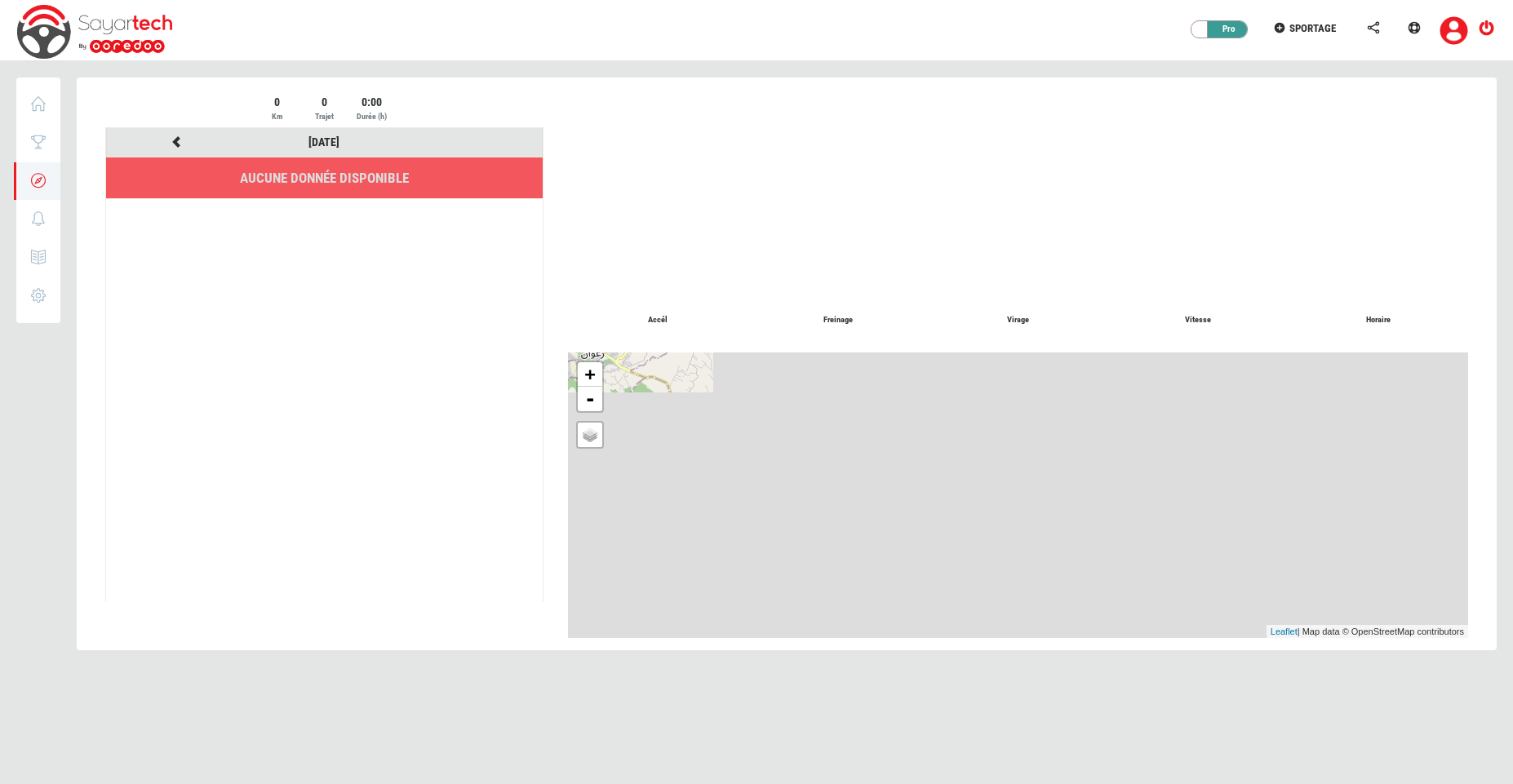
click at [395, 172] on li "Aucune donnée disponible" at bounding box center [324, 178] width 437 height 42
click at [331, 136] on link "21/09/2025" at bounding box center [324, 142] width 31 height 13
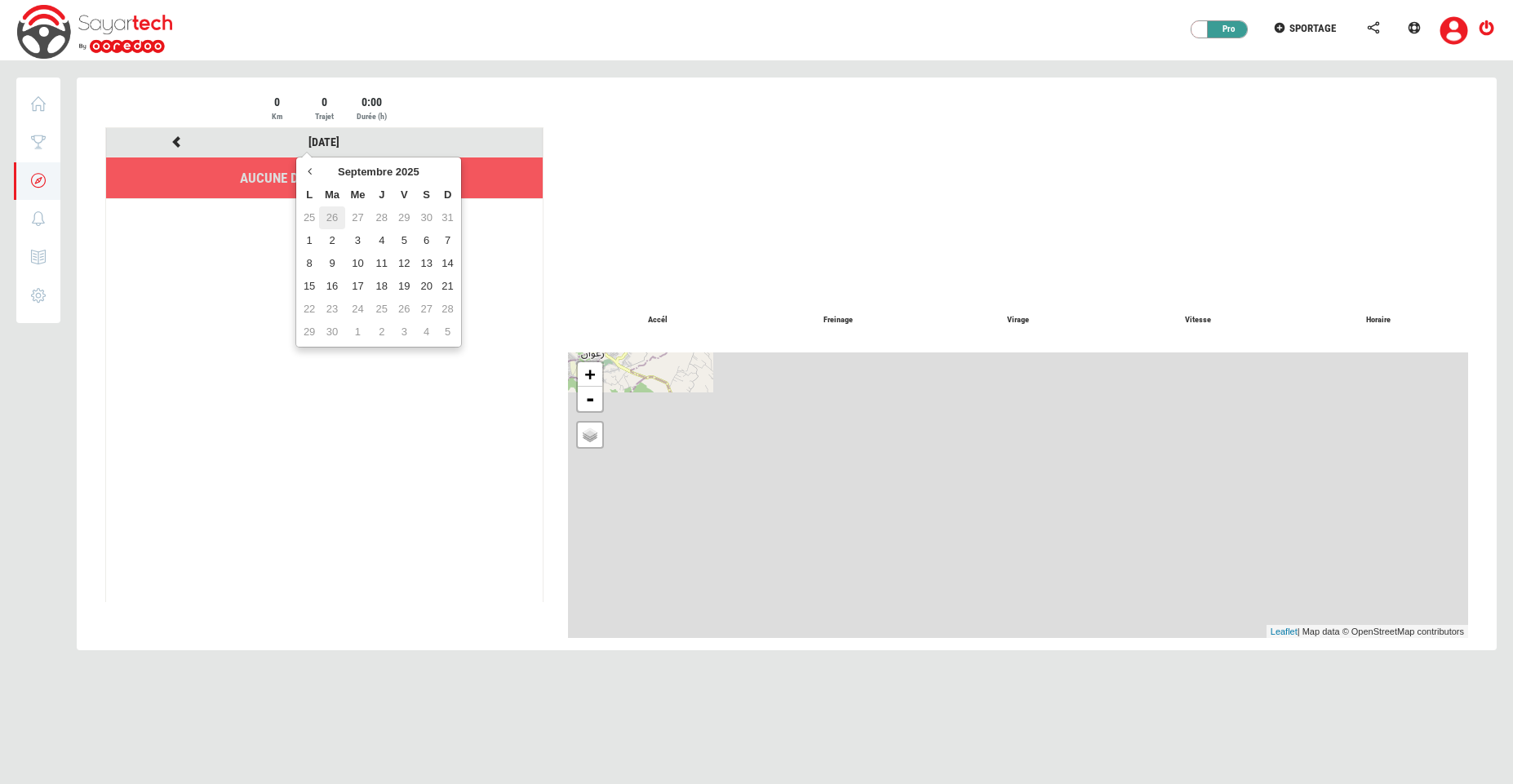
click at [339, 218] on td "26" at bounding box center [331, 218] width 26 height 23
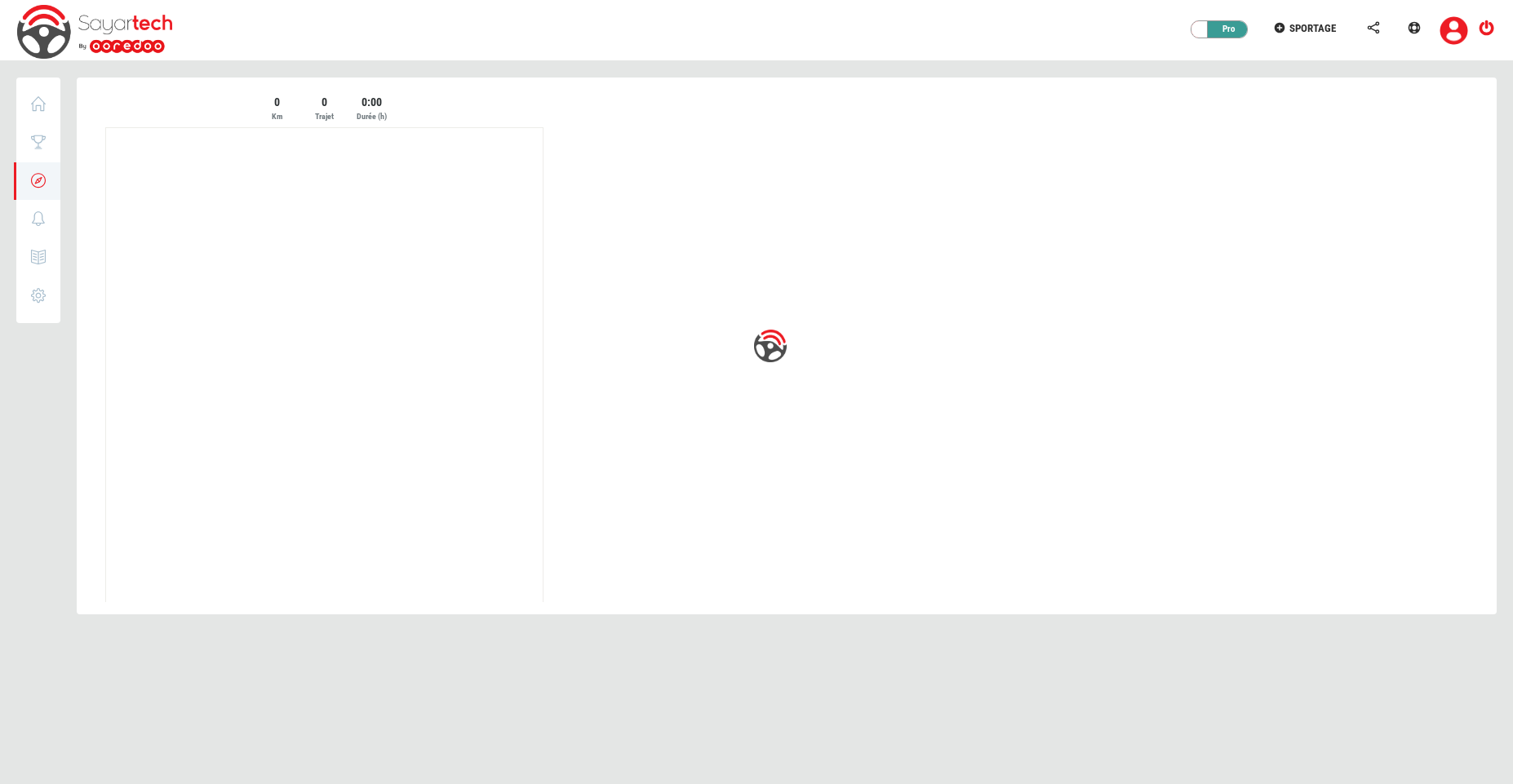
click at [370, 104] on div at bounding box center [787, 355] width 1420 height 557
click at [318, 108] on div at bounding box center [787, 355] width 1420 height 557
click at [267, 108] on div at bounding box center [787, 355] width 1420 height 557
click at [472, 109] on div at bounding box center [787, 355] width 1420 height 557
drag, startPoint x: 463, startPoint y: 108, endPoint x: 292, endPoint y: 89, distance: 172.1
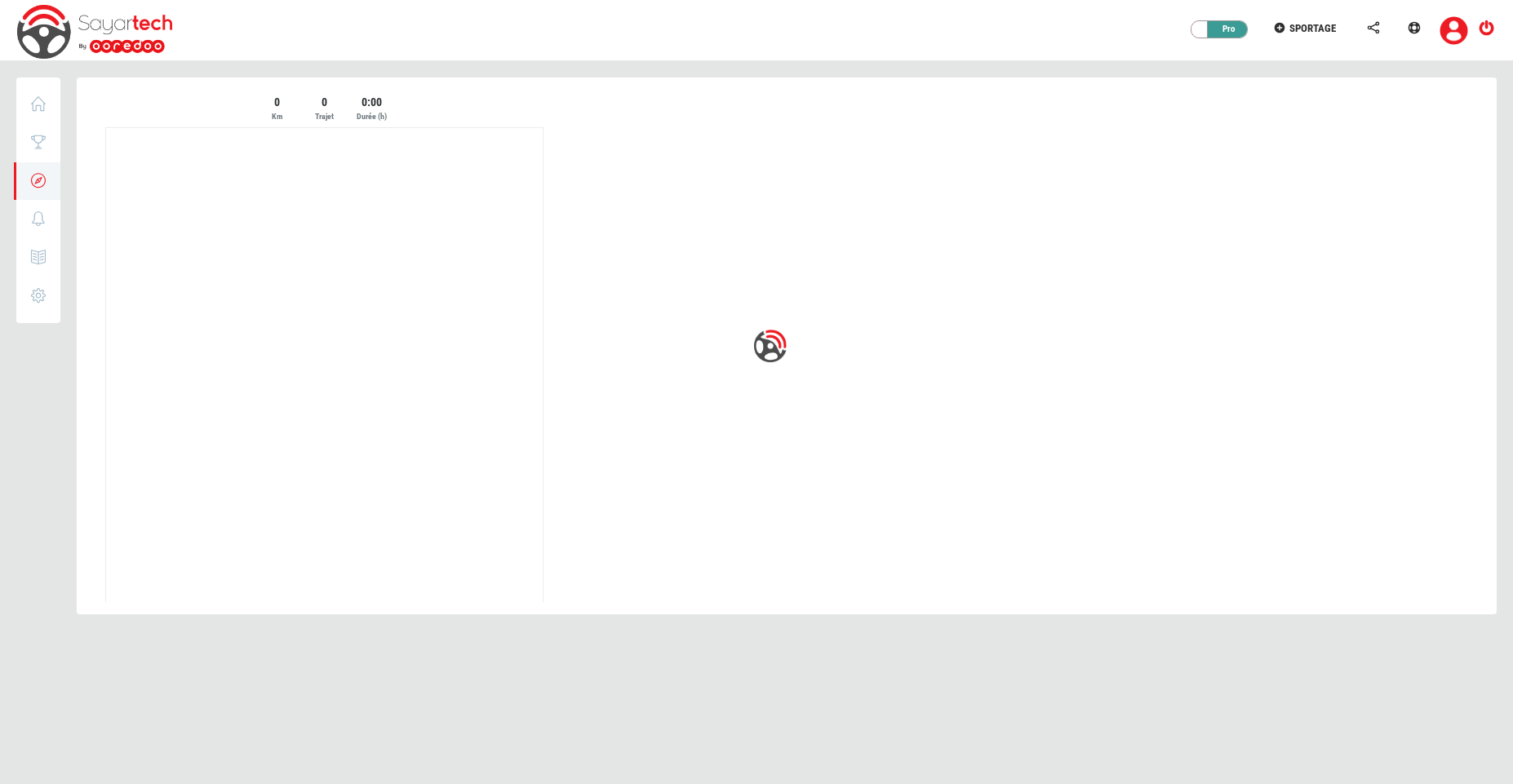
click at [297, 90] on div at bounding box center [787, 355] width 1420 height 557
click at [41, 219] on icon at bounding box center [38, 218] width 19 height 12
type input "21/09/2025"
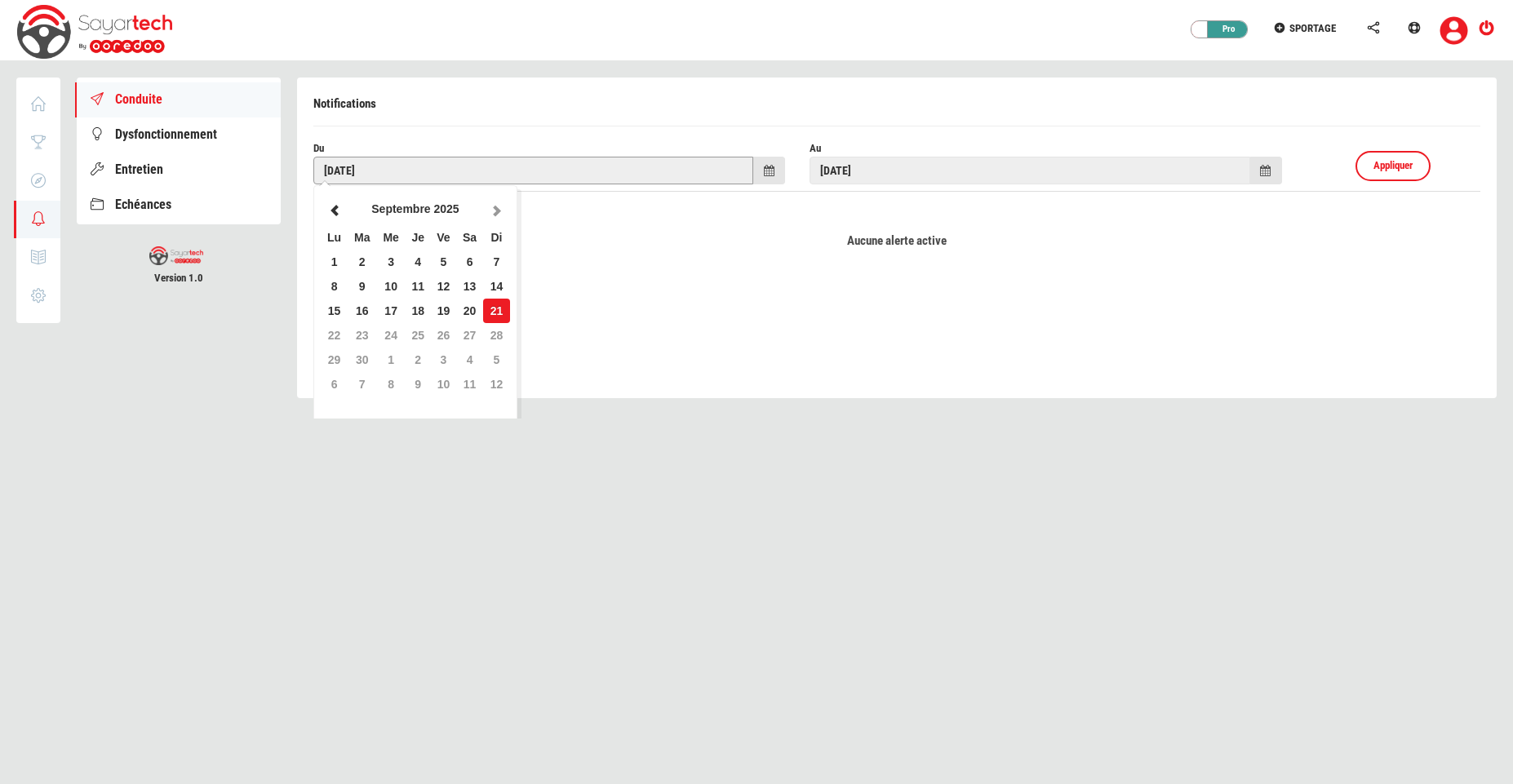
click at [573, 169] on input "21/09/2025" at bounding box center [534, 170] width 440 height 27
click at [1392, 159] on span "Appliquer" at bounding box center [1392, 166] width 39 height 12
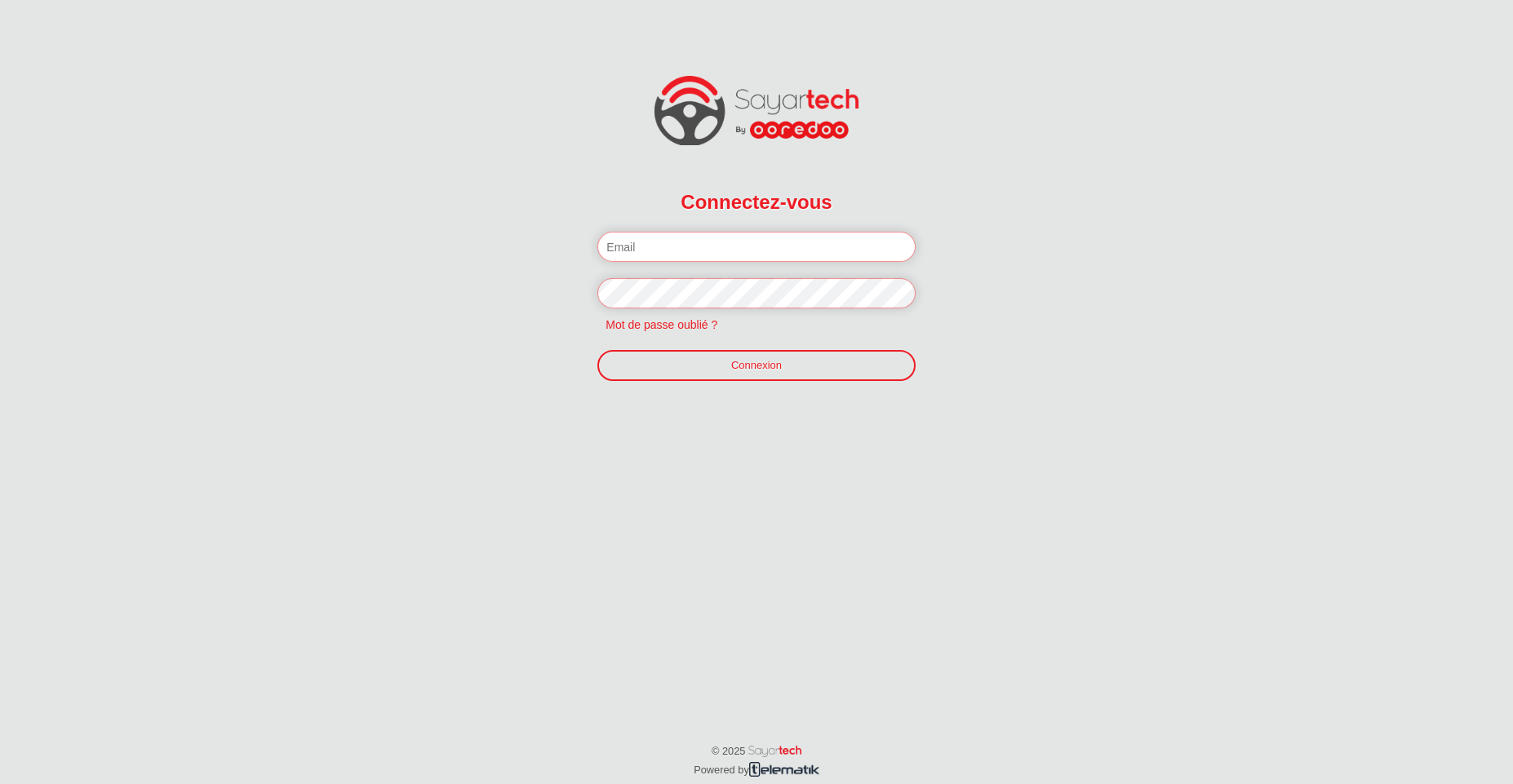
click at [673, 252] on input "email" at bounding box center [756, 246] width 317 height 30
type input "g"
click at [670, 244] on input "f." at bounding box center [756, 246] width 317 height 30
paste input "jilani@telematik.tn"
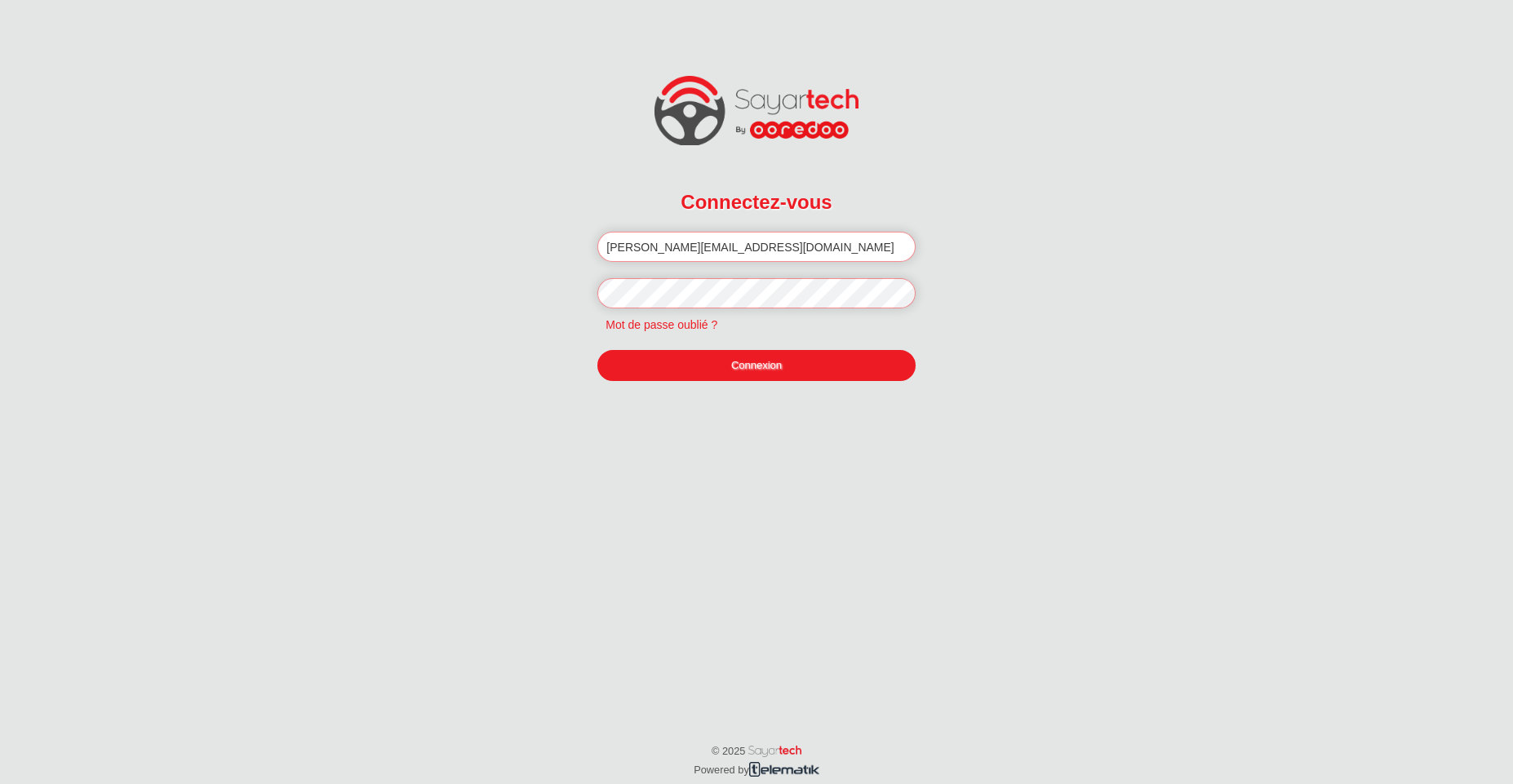
type input "f.jilani@telematik.tn"
click at [701, 375] on link "Connexion" at bounding box center [756, 365] width 317 height 31
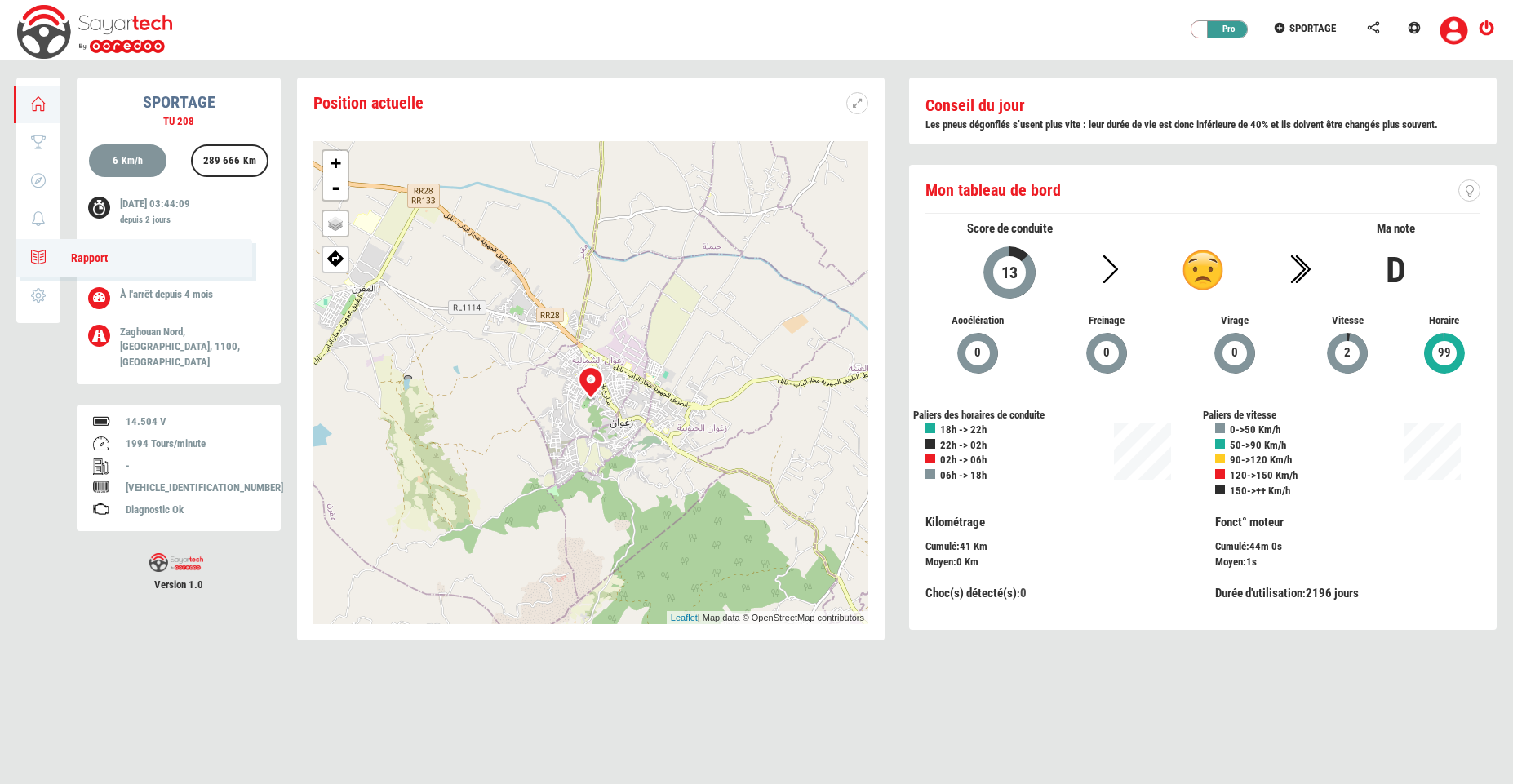
click at [98, 263] on span "Rapport" at bounding box center [82, 258] width 53 height 13
type input "[DATE]"
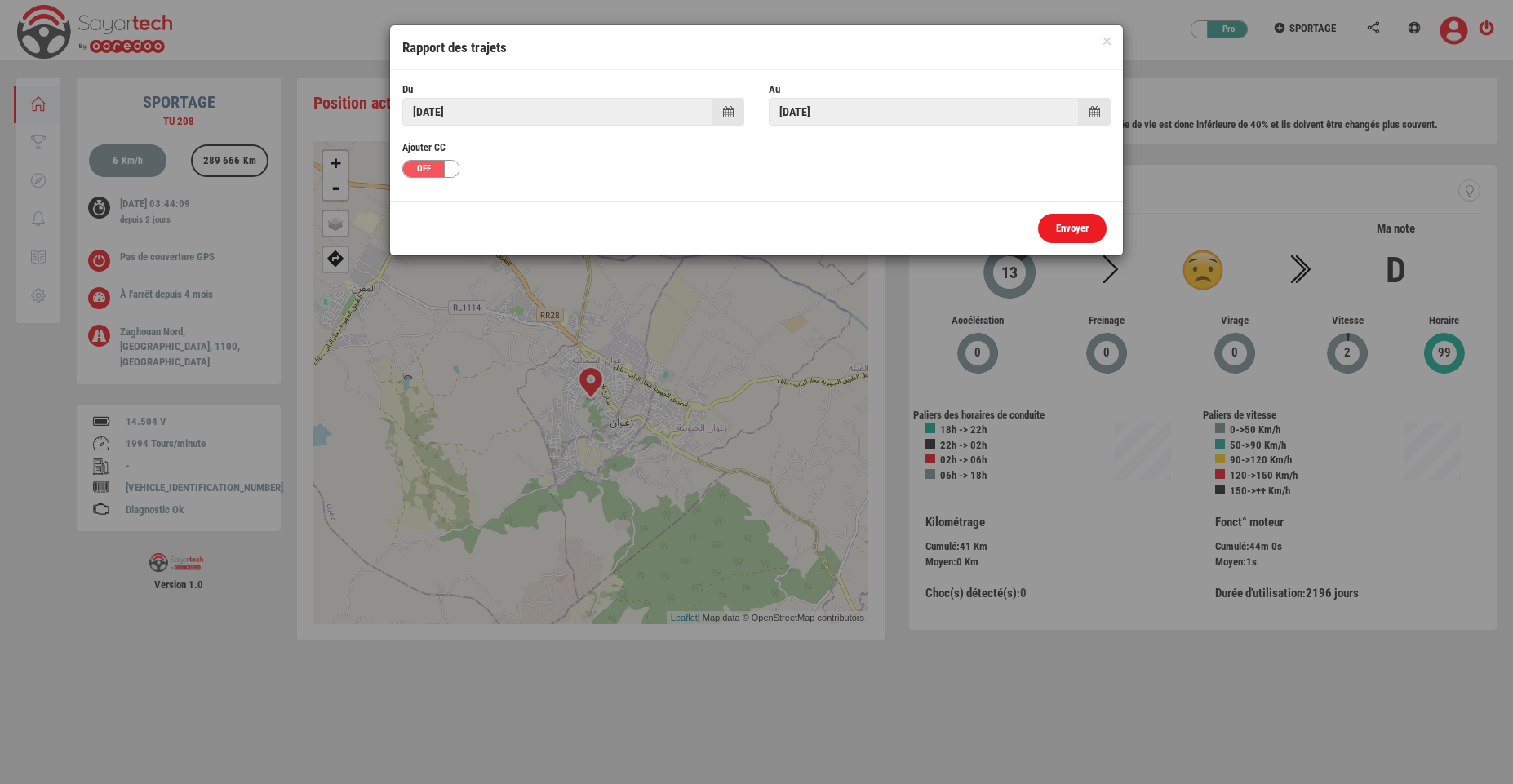
click at [1093, 234] on link "Envoyer" at bounding box center [1072, 229] width 68 height 30
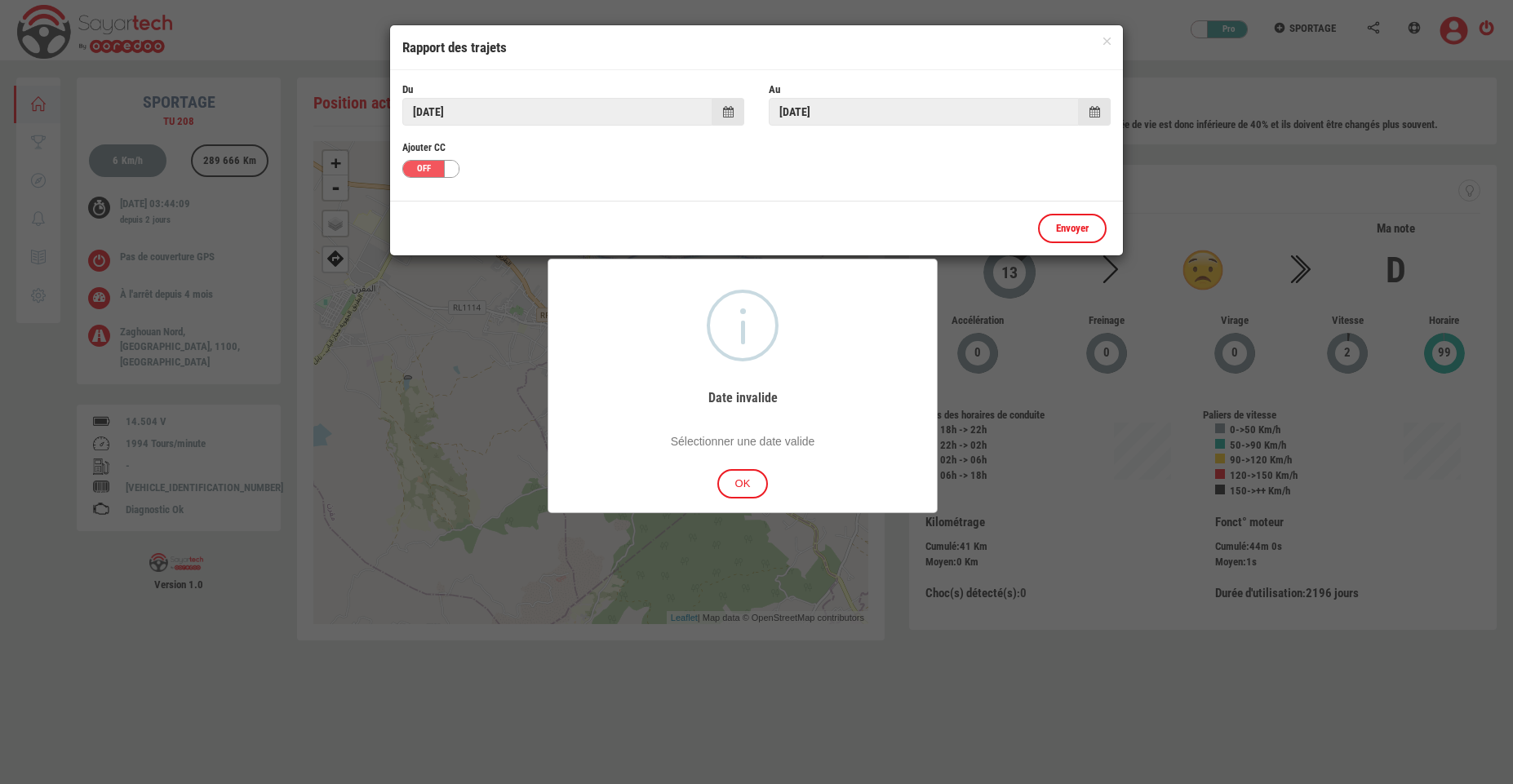
click at [426, 170] on div "OFF" at bounding box center [427, 168] width 49 height 16
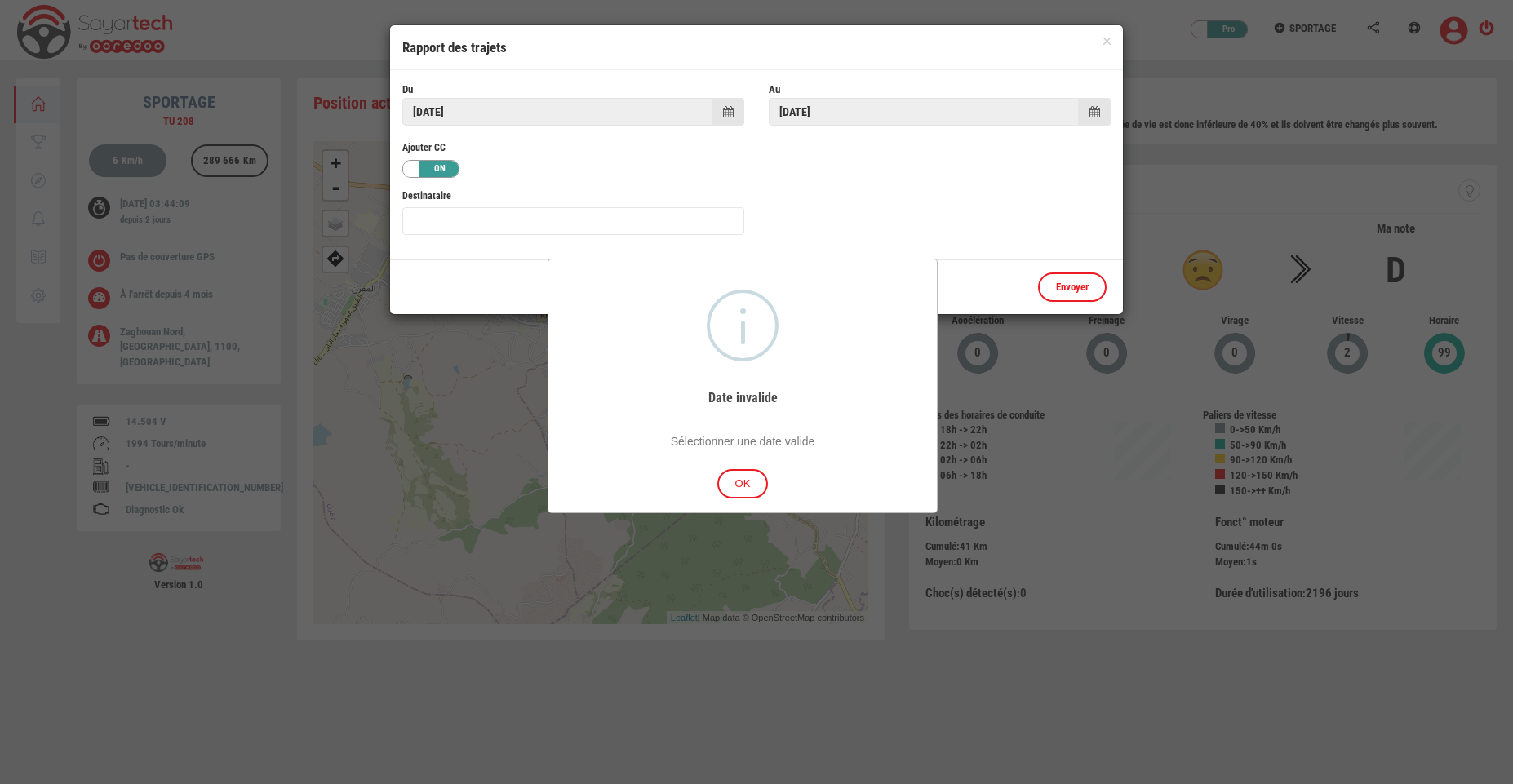
click at [430, 167] on div "ON" at bounding box center [435, 168] width 49 height 16
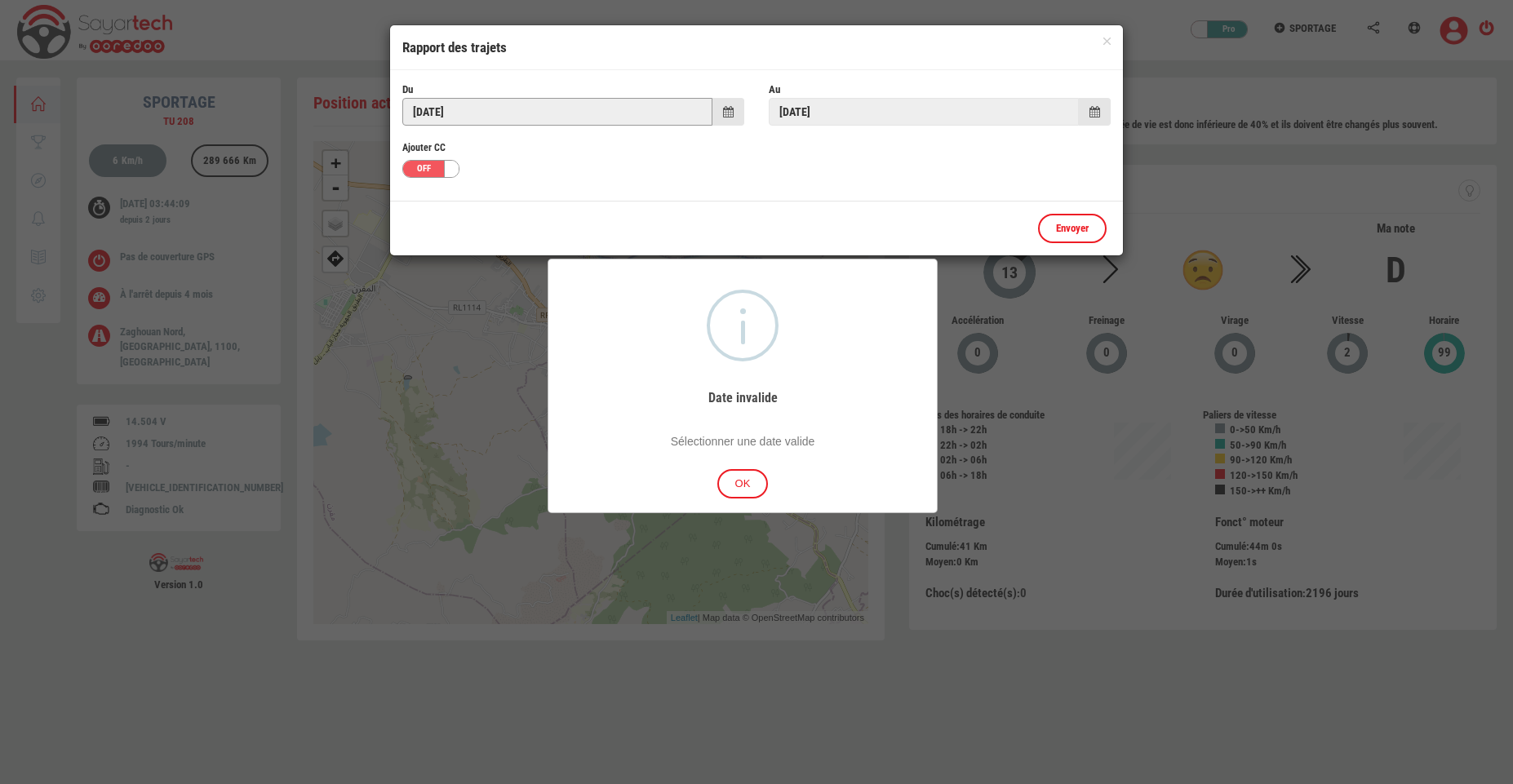
click at [604, 109] on input "21/09/2025" at bounding box center [558, 111] width 310 height 27
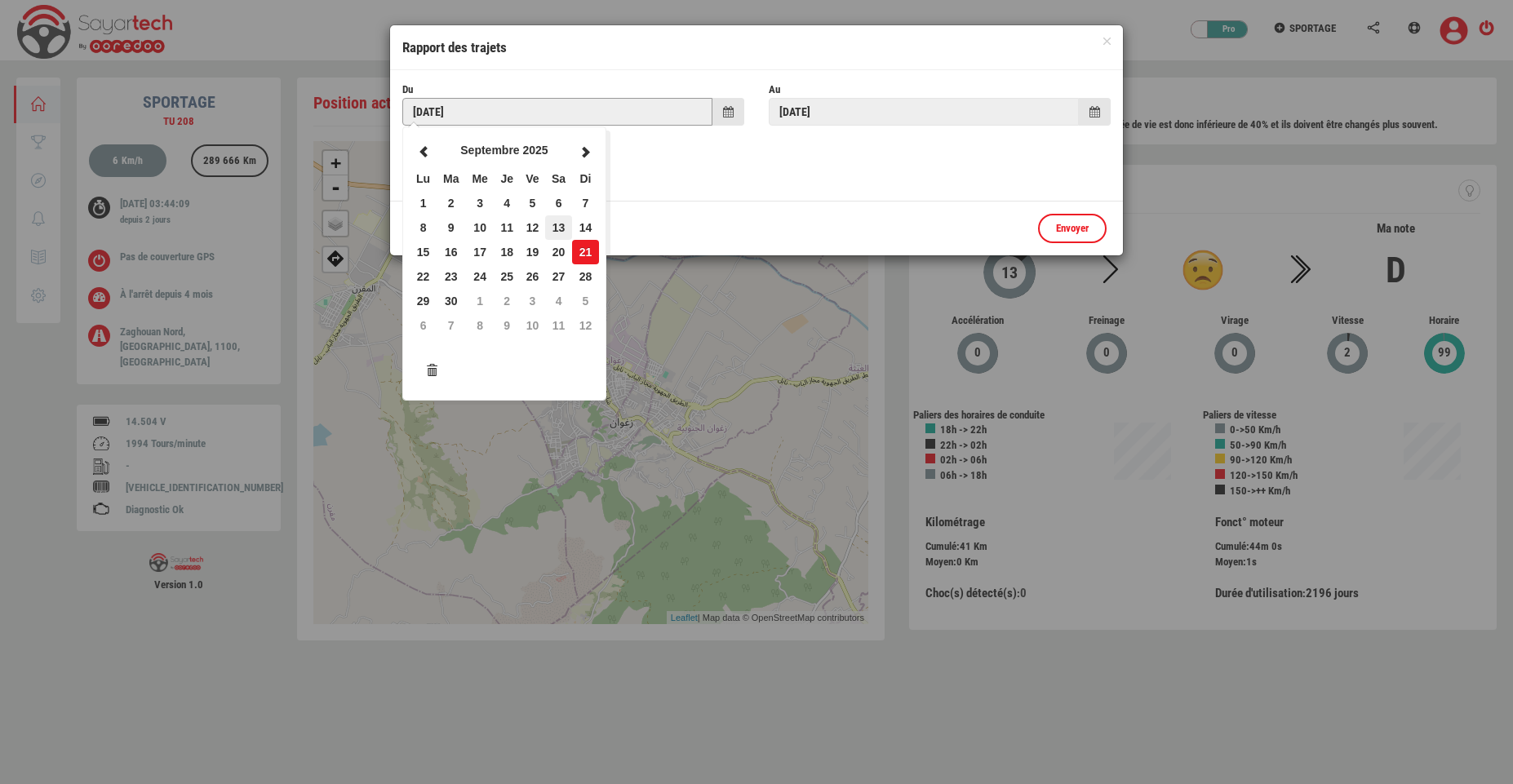
click at [560, 216] on td "13" at bounding box center [558, 228] width 27 height 25
type input "13/09/2025"
type input "21/09/2025"
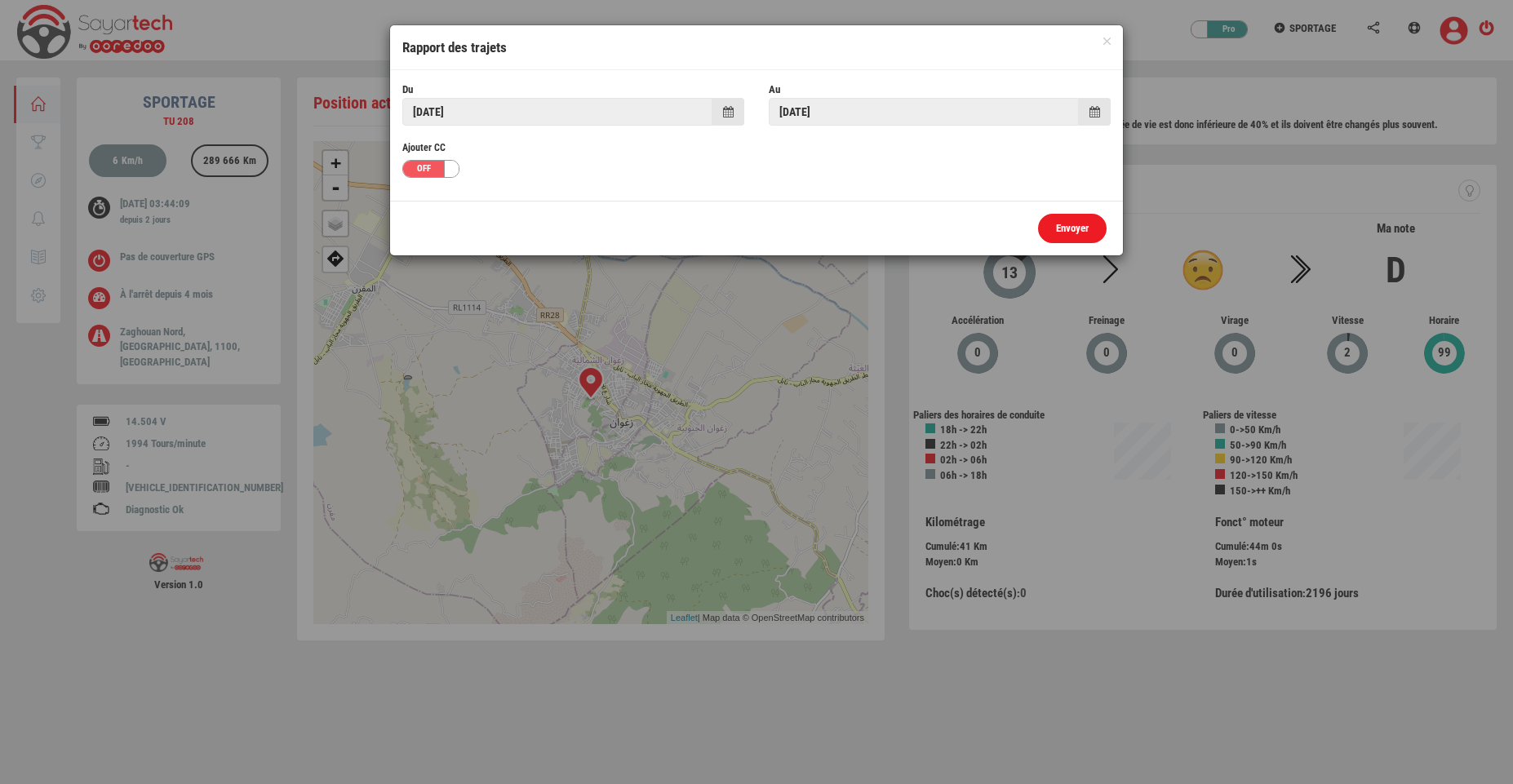
click at [1090, 213] on link "Envoyer" at bounding box center [1072, 229] width 68 height 30
